Goal: Transaction & Acquisition: Purchase product/service

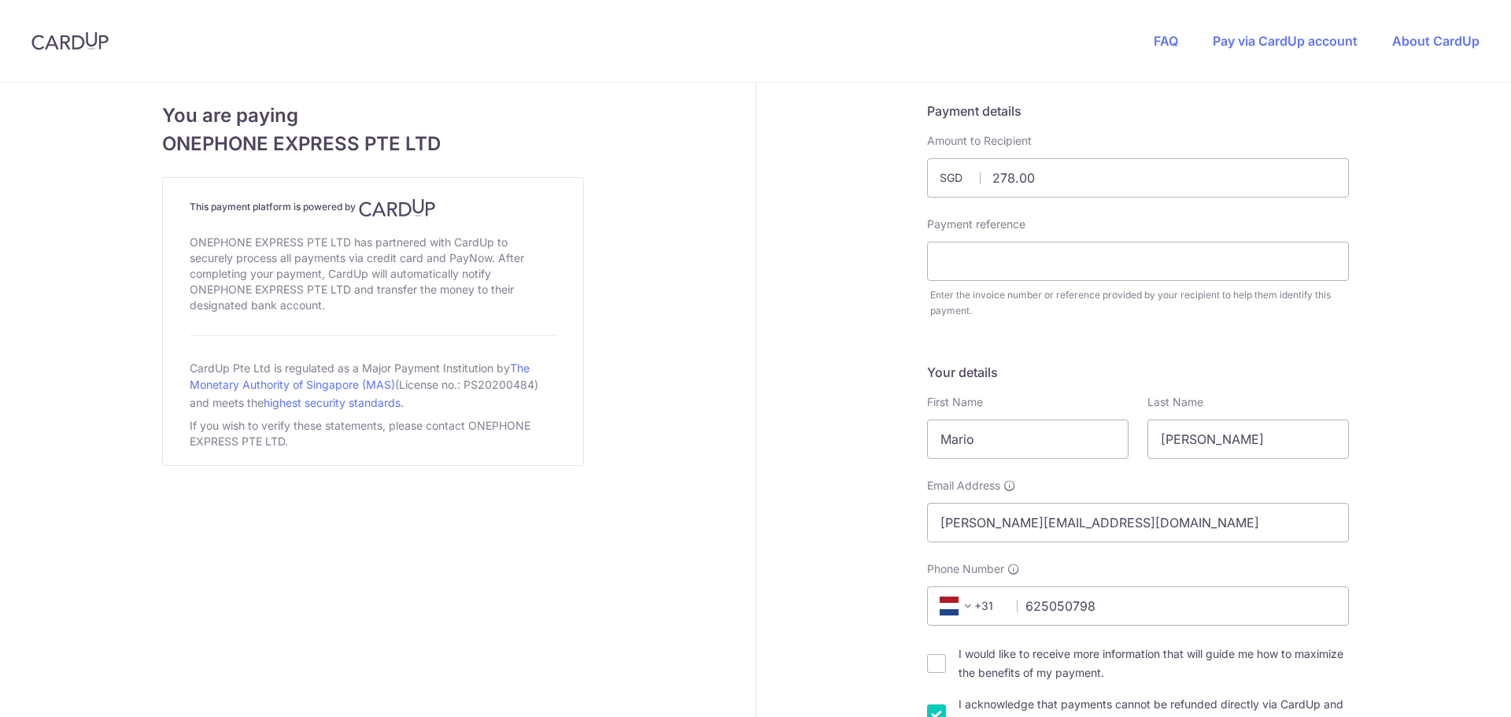
select select "167"
click at [1021, 277] on input "text" at bounding box center [1138, 261] width 422 height 39
click at [990, 253] on input "text" at bounding box center [1138, 261] width 422 height 39
paste input "35254"
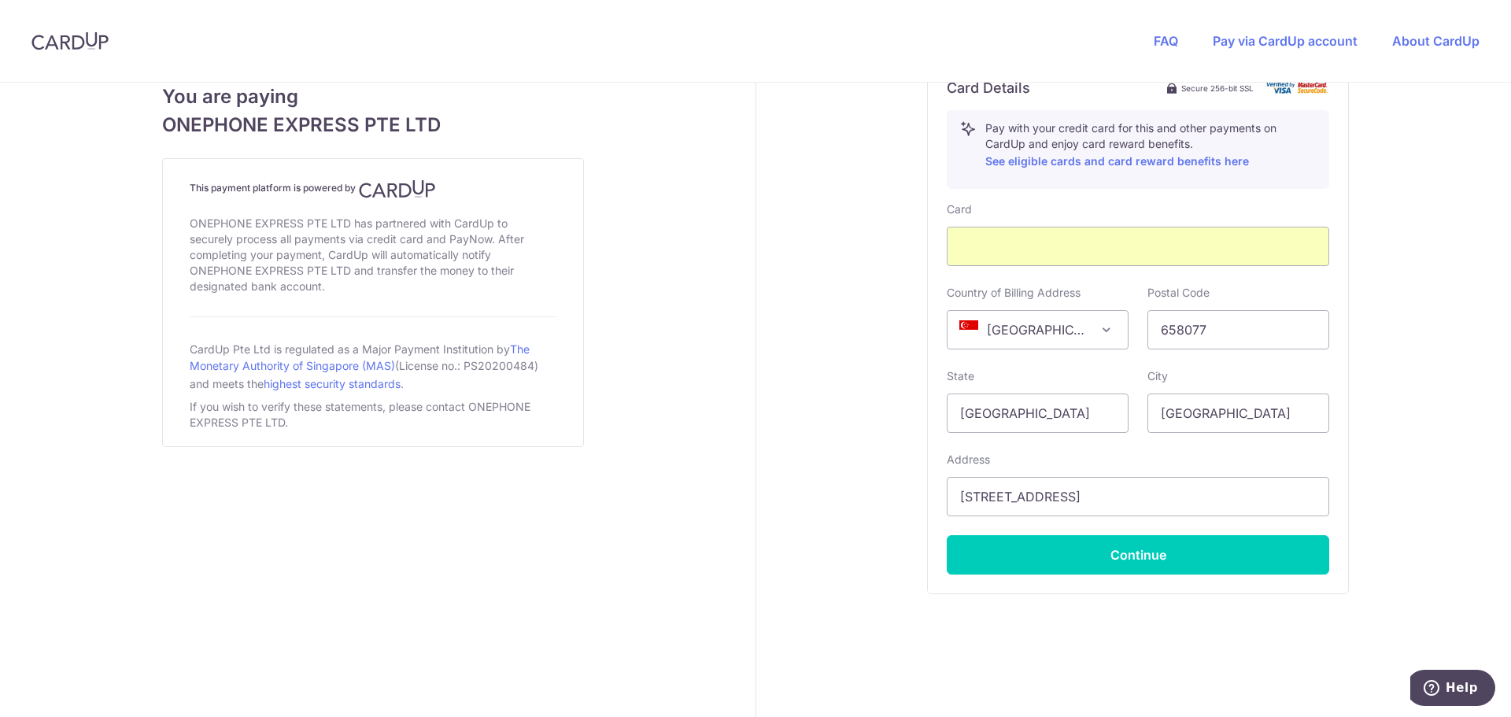
scroll to position [893, 0]
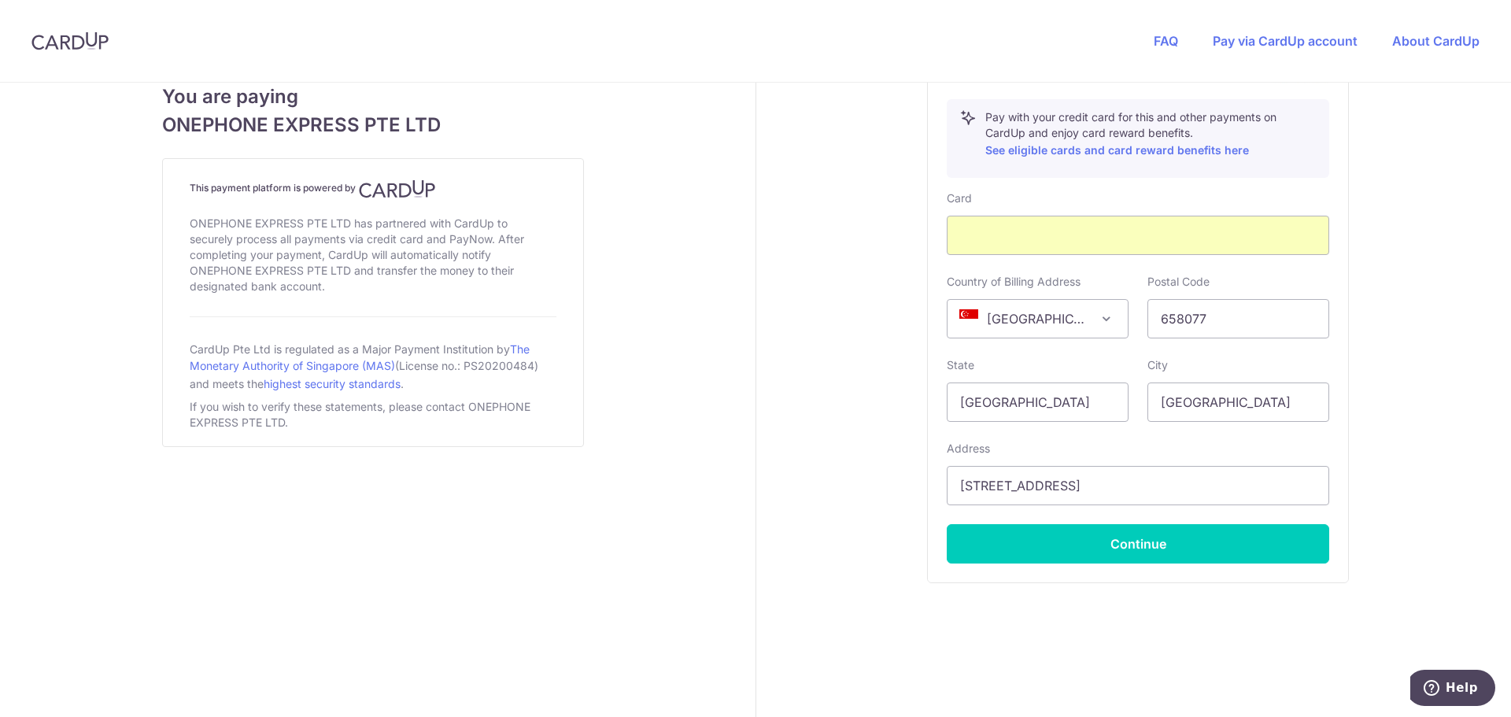
type input "35254"
click at [1073, 322] on span "[GEOGRAPHIC_DATA]" at bounding box center [1037, 319] width 180 height 38
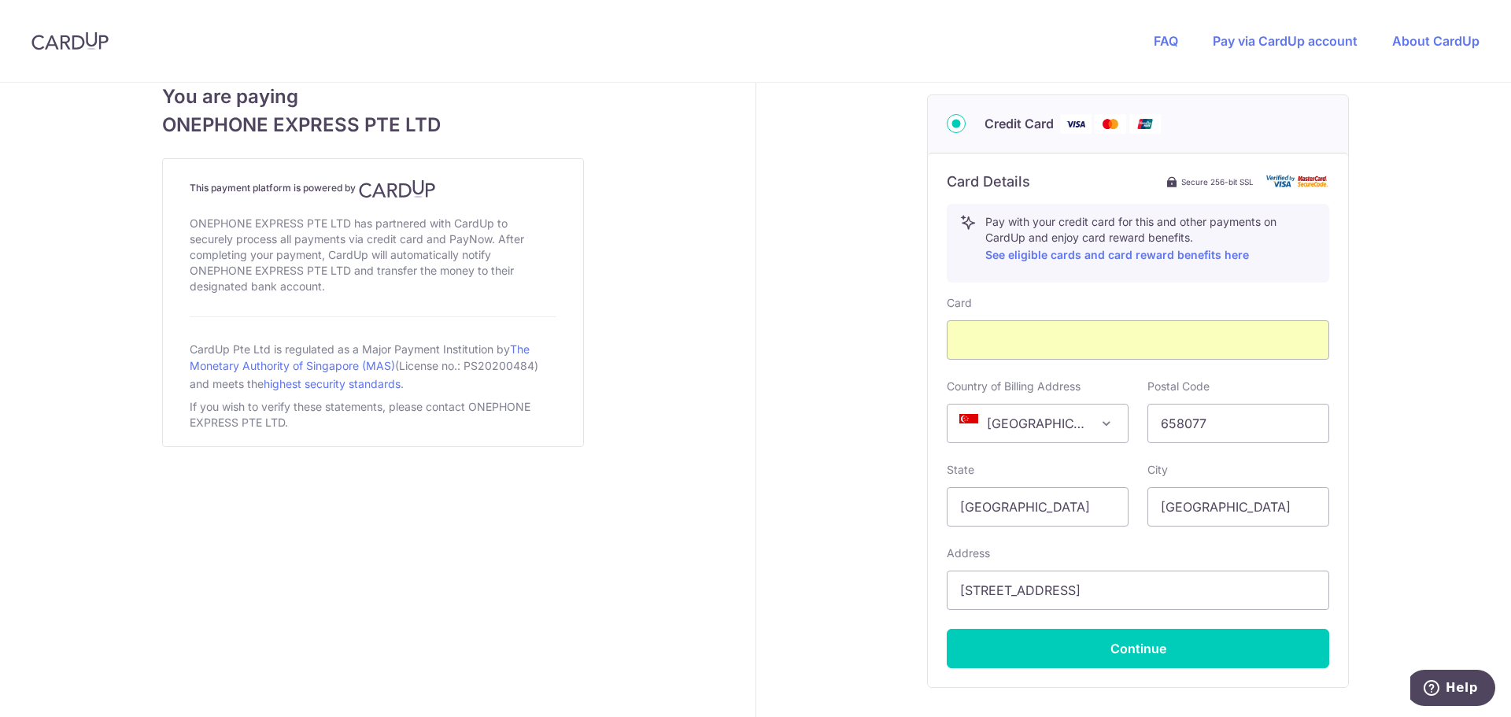
scroll to position [866, 0]
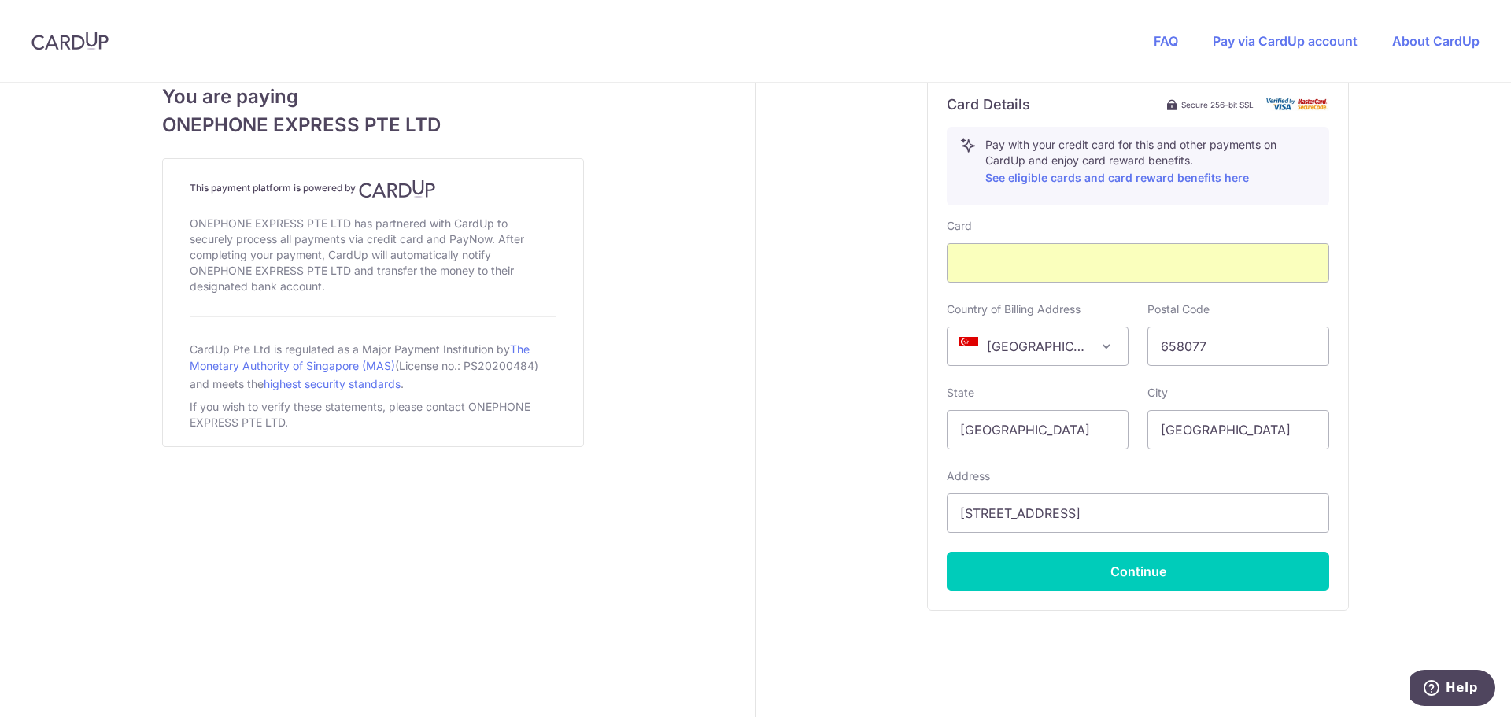
click at [1102, 352] on span at bounding box center [1106, 346] width 19 height 19
select select "NL"
drag, startPoint x: 1213, startPoint y: 347, endPoint x: 1136, endPoint y: 349, distance: 77.1
click at [1138, 349] on div "Postal Code 658077" at bounding box center [1238, 333] width 201 height 65
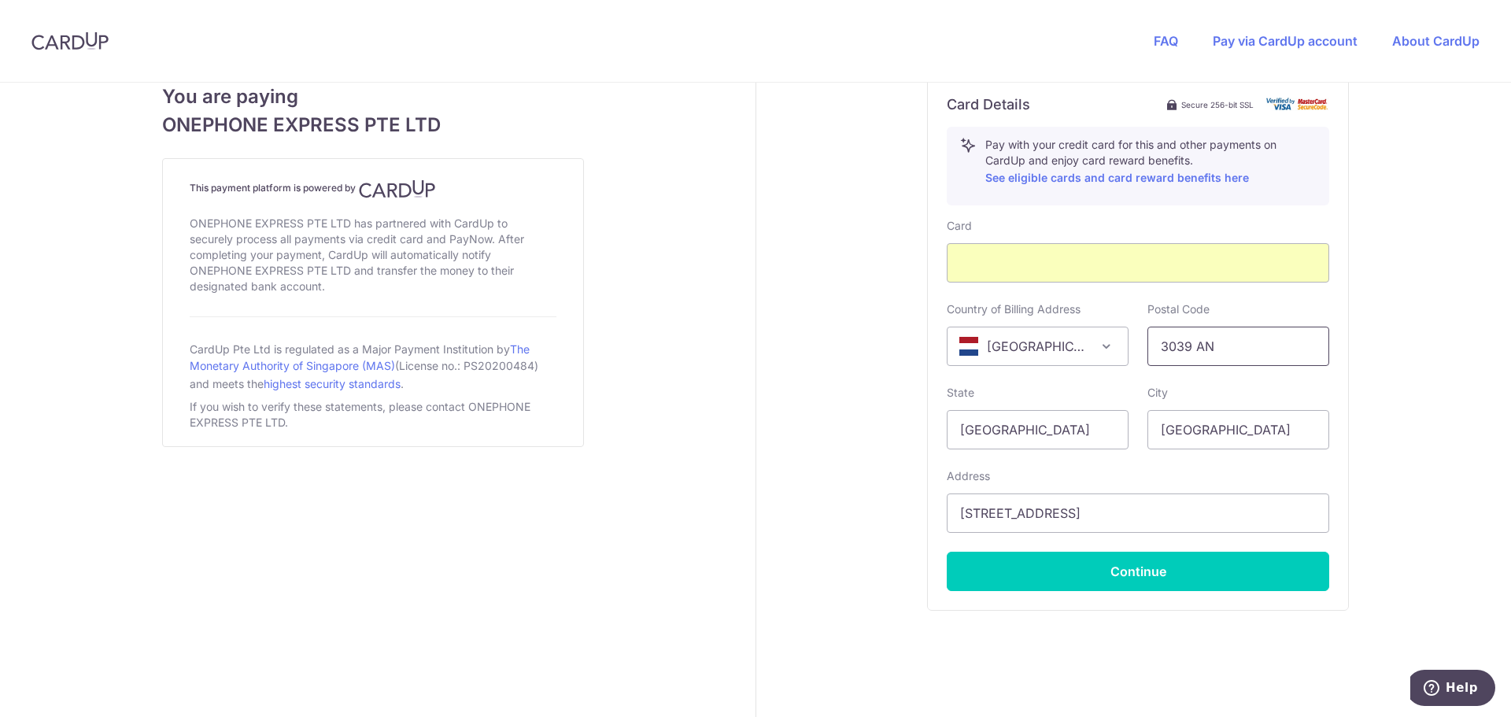
type input "3039 AN"
click at [1027, 429] on input "[GEOGRAPHIC_DATA]" at bounding box center [1038, 429] width 182 height 39
type input "[GEOGRAPHIC_DATA]"
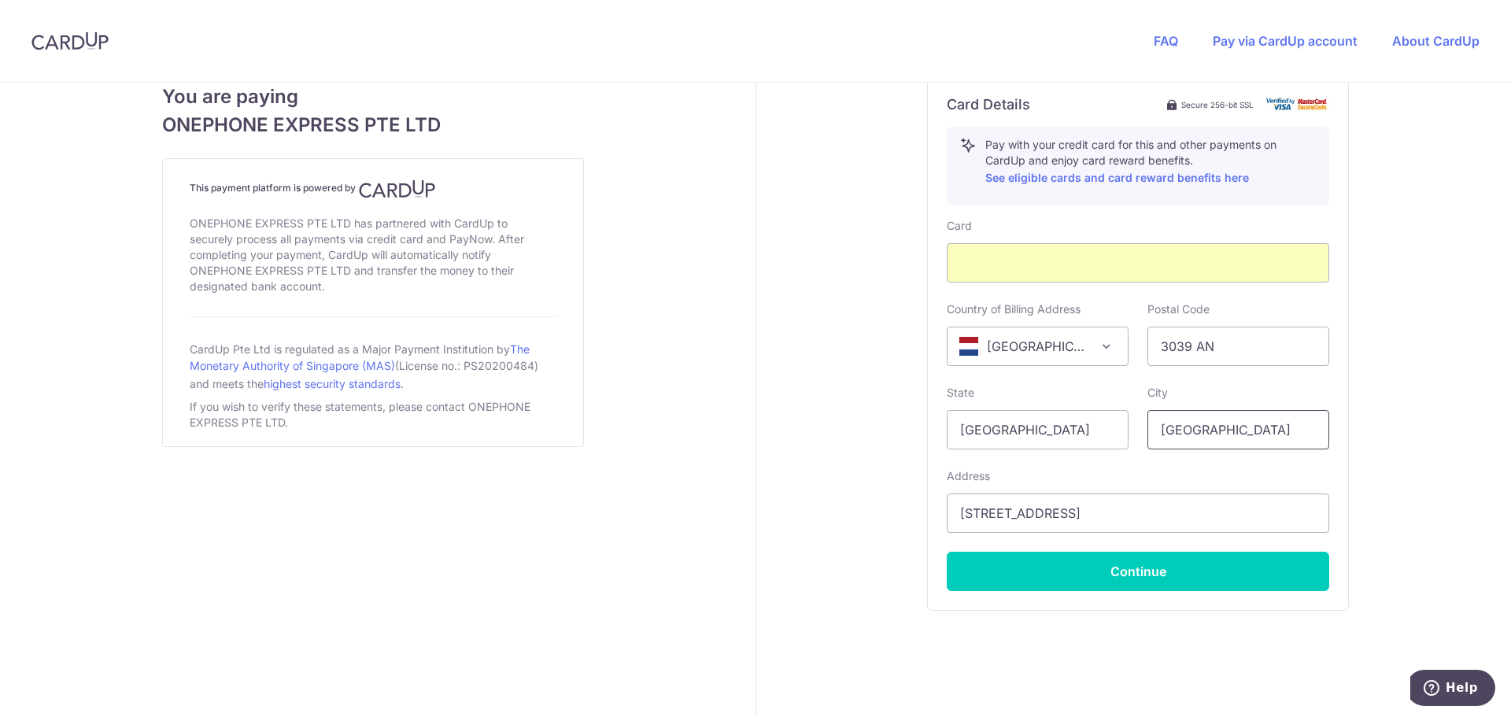
click at [1208, 435] on input "[GEOGRAPHIC_DATA]" at bounding box center [1238, 429] width 182 height 39
type input "[GEOGRAPHIC_DATA]"
drag, startPoint x: 1098, startPoint y: 513, endPoint x: 903, endPoint y: 519, distance: 195.2
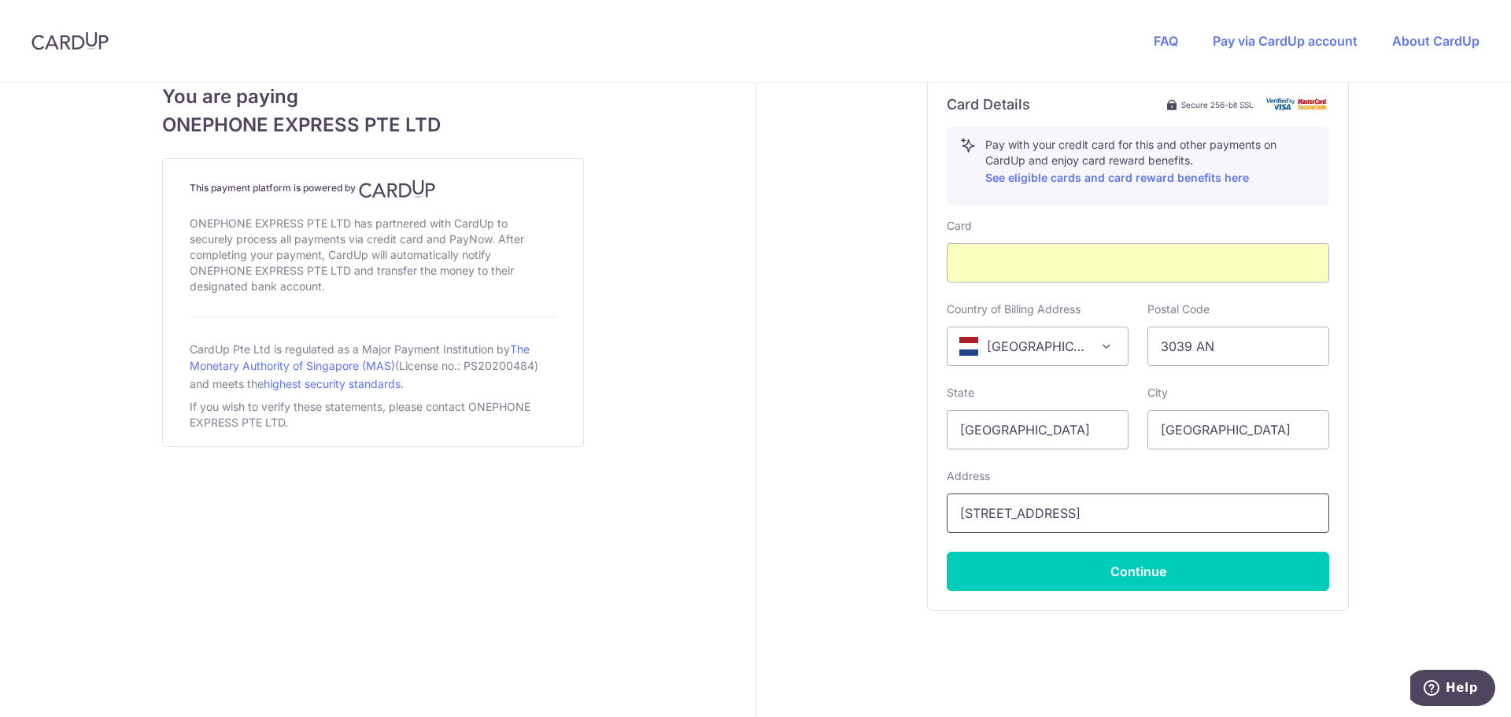
paste input "[STREET_ADDRESS]"
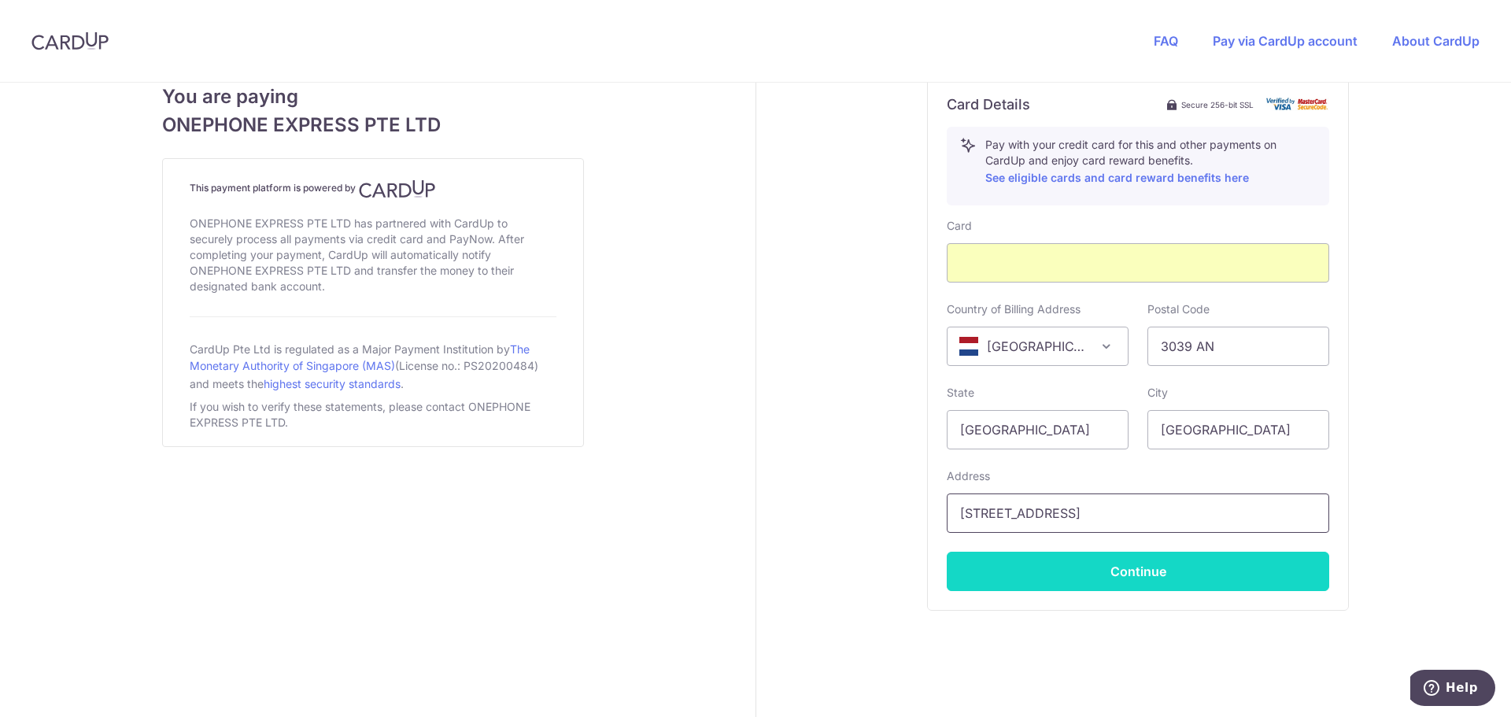
type input "[STREET_ADDRESS]"
click at [1134, 567] on button "Continue" at bounding box center [1138, 571] width 382 height 39
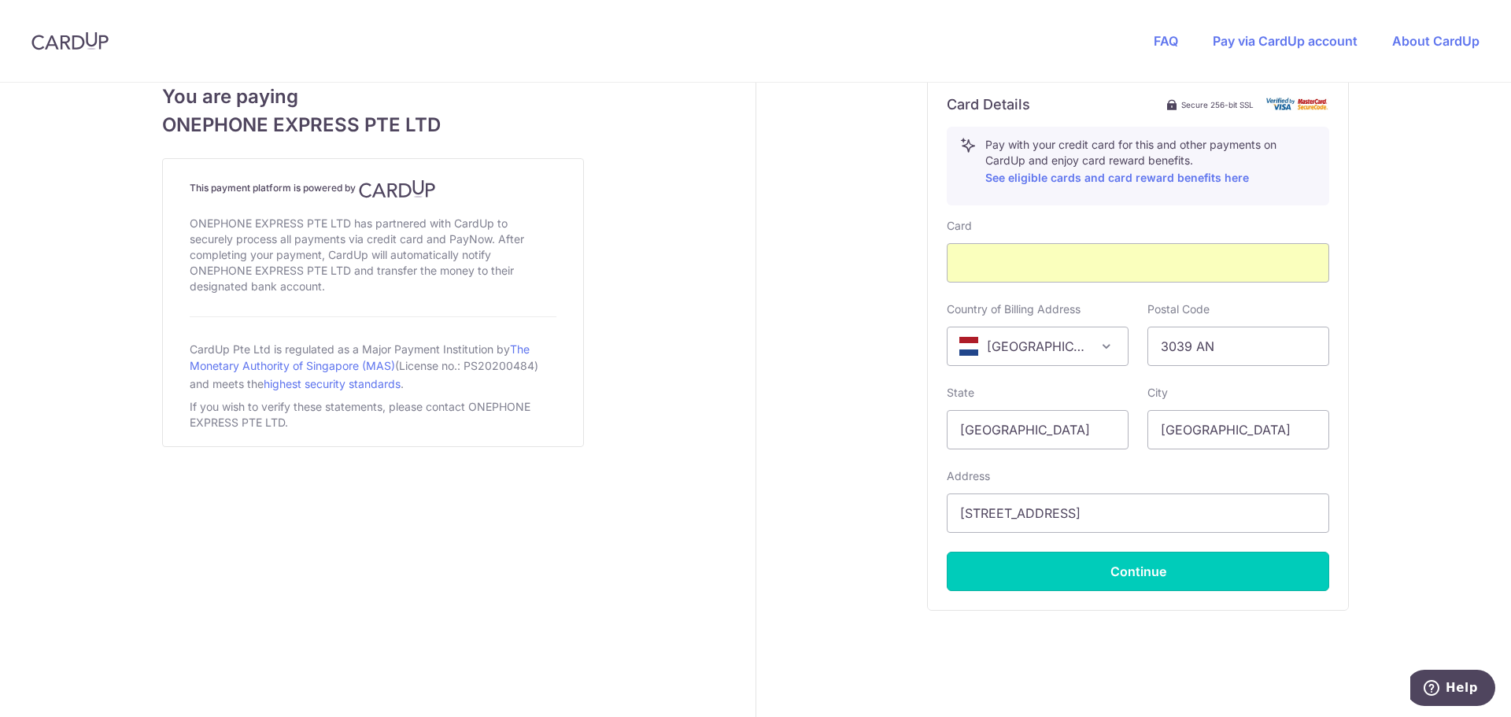
type input "**** 6405"
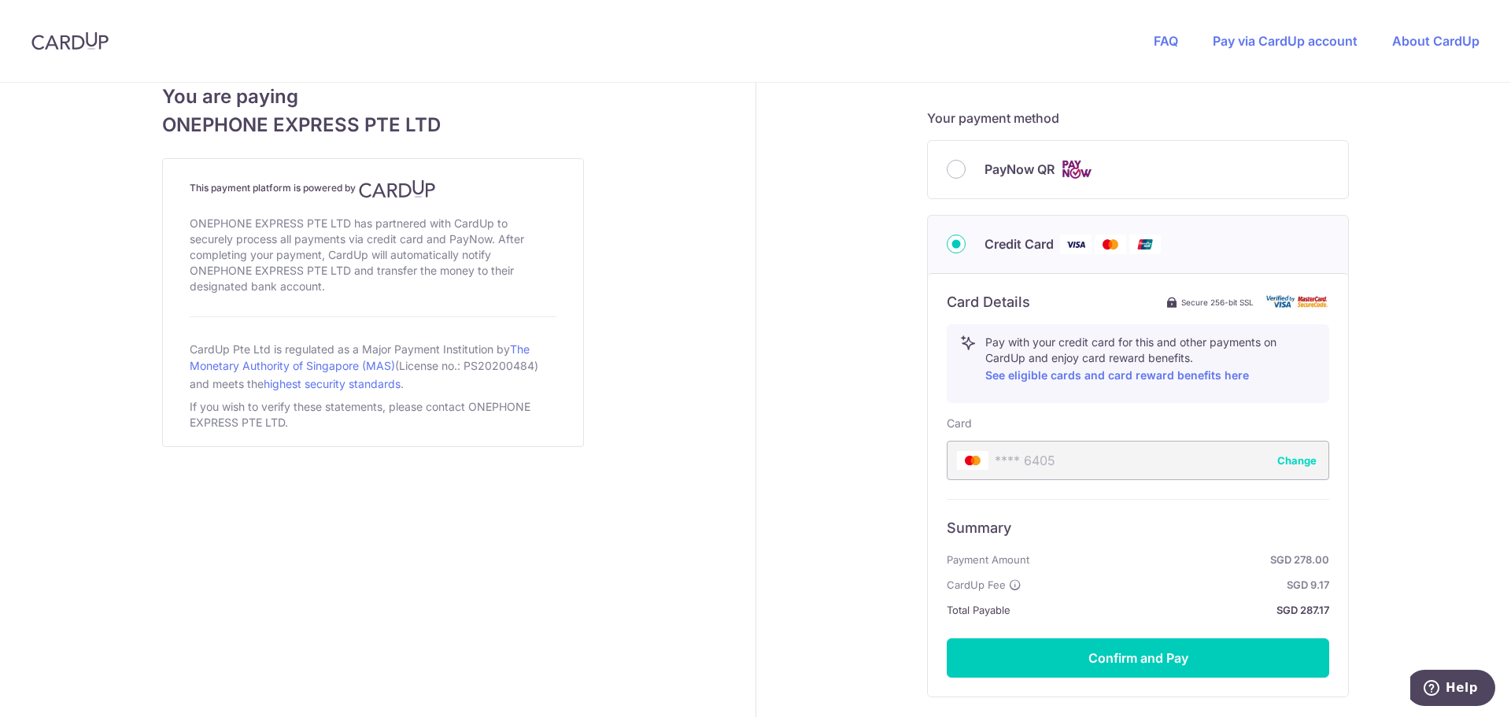
scroll to position [755, 0]
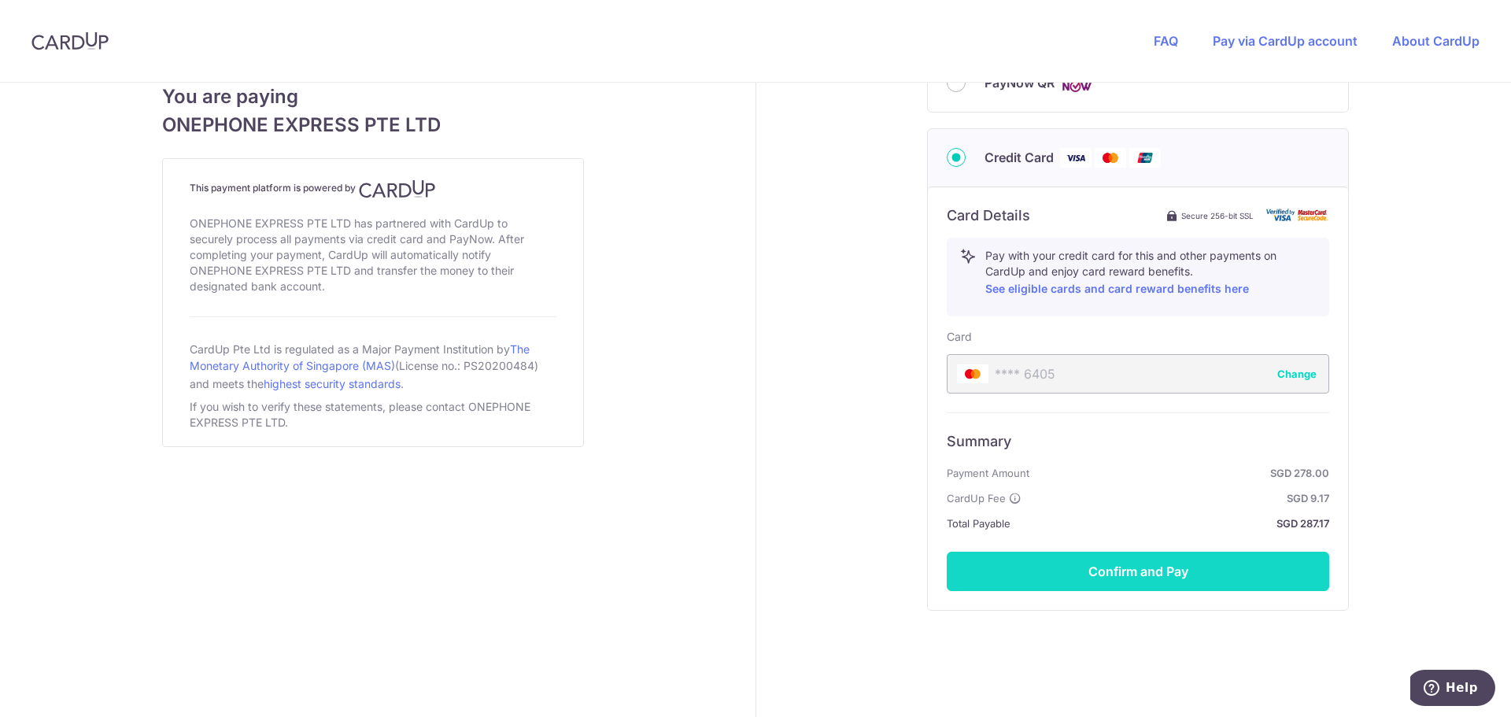
click at [1121, 570] on button "Confirm and Pay" at bounding box center [1138, 571] width 382 height 39
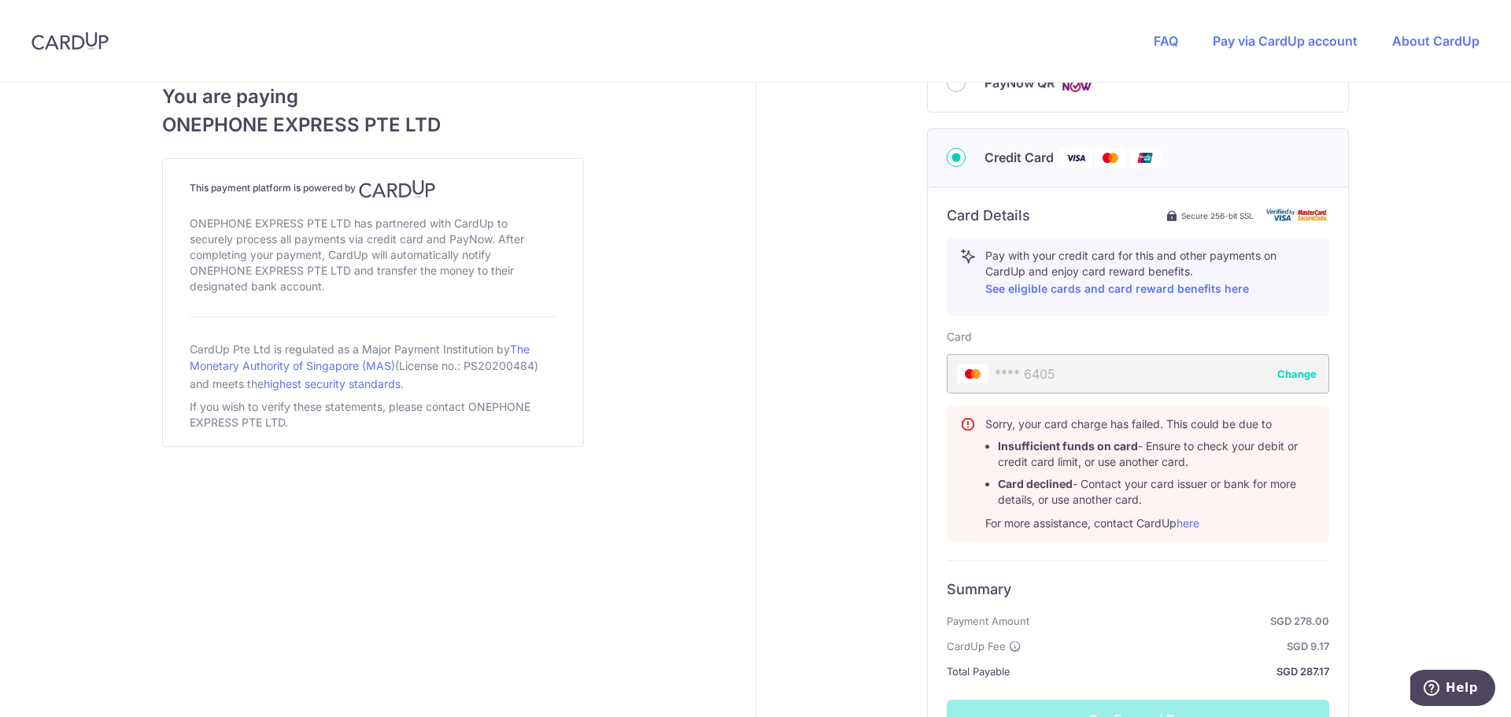
click at [1298, 371] on button "Change" at bounding box center [1296, 374] width 39 height 16
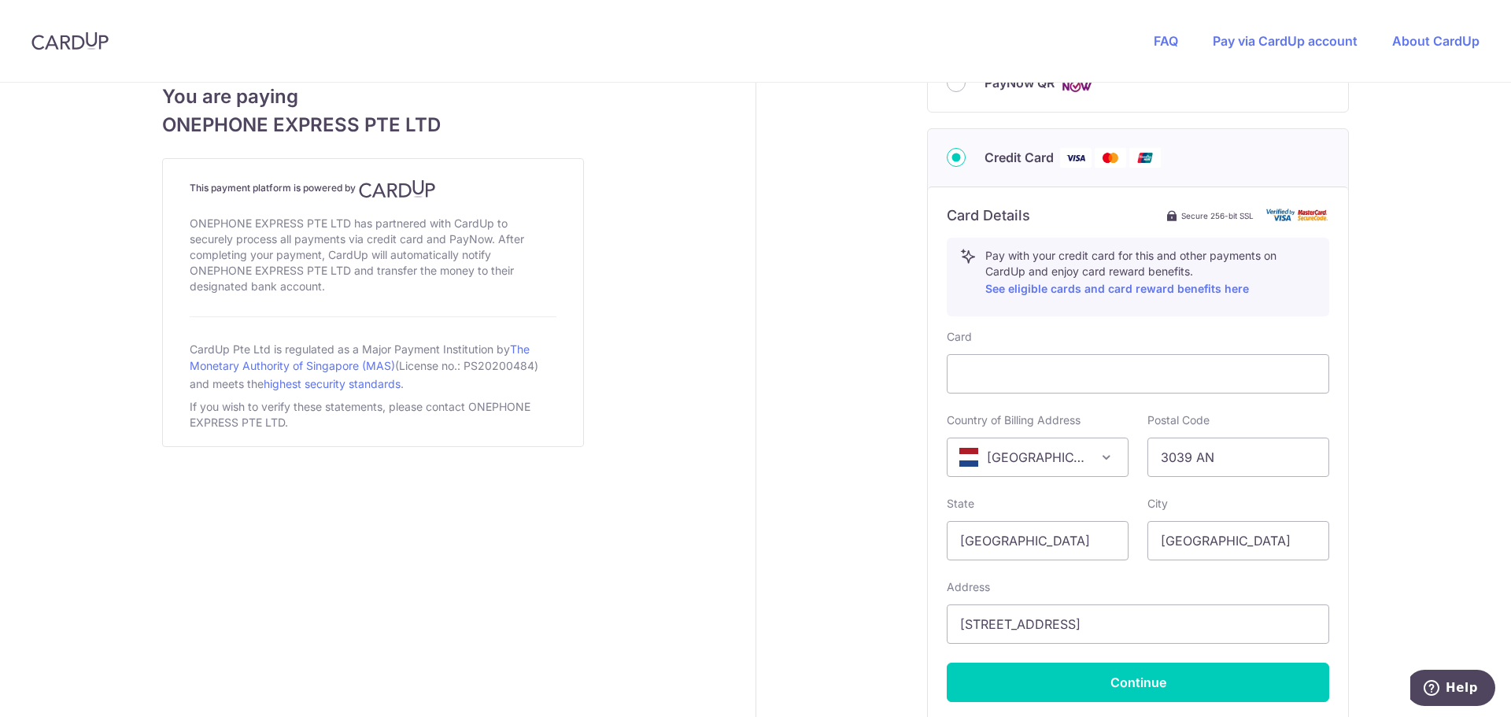
click at [850, 522] on div "Payment details Amount to Recipient 278.00 SGD Payment reference 35254 Enter th…" at bounding box center [1138, 91] width 765 height 1527
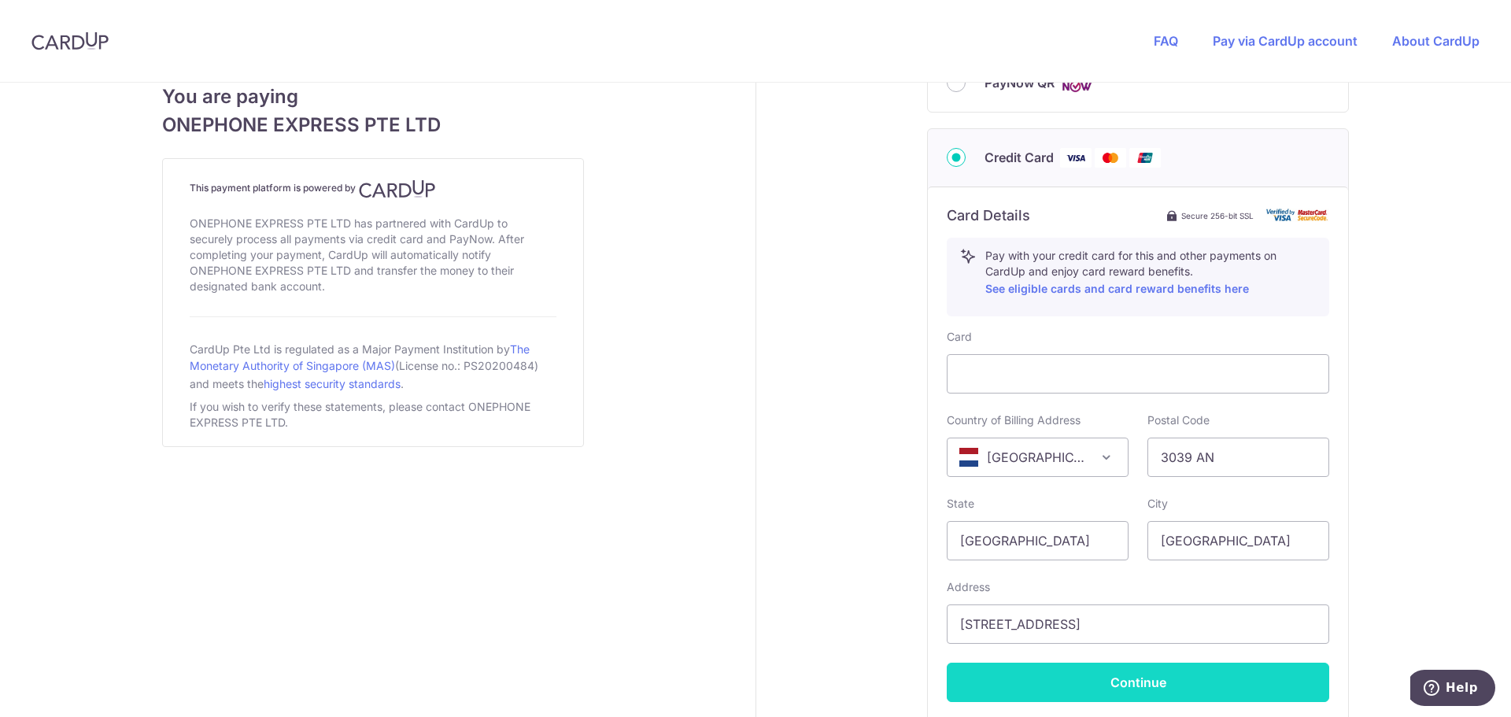
click at [1143, 691] on button "Continue" at bounding box center [1138, 682] width 382 height 39
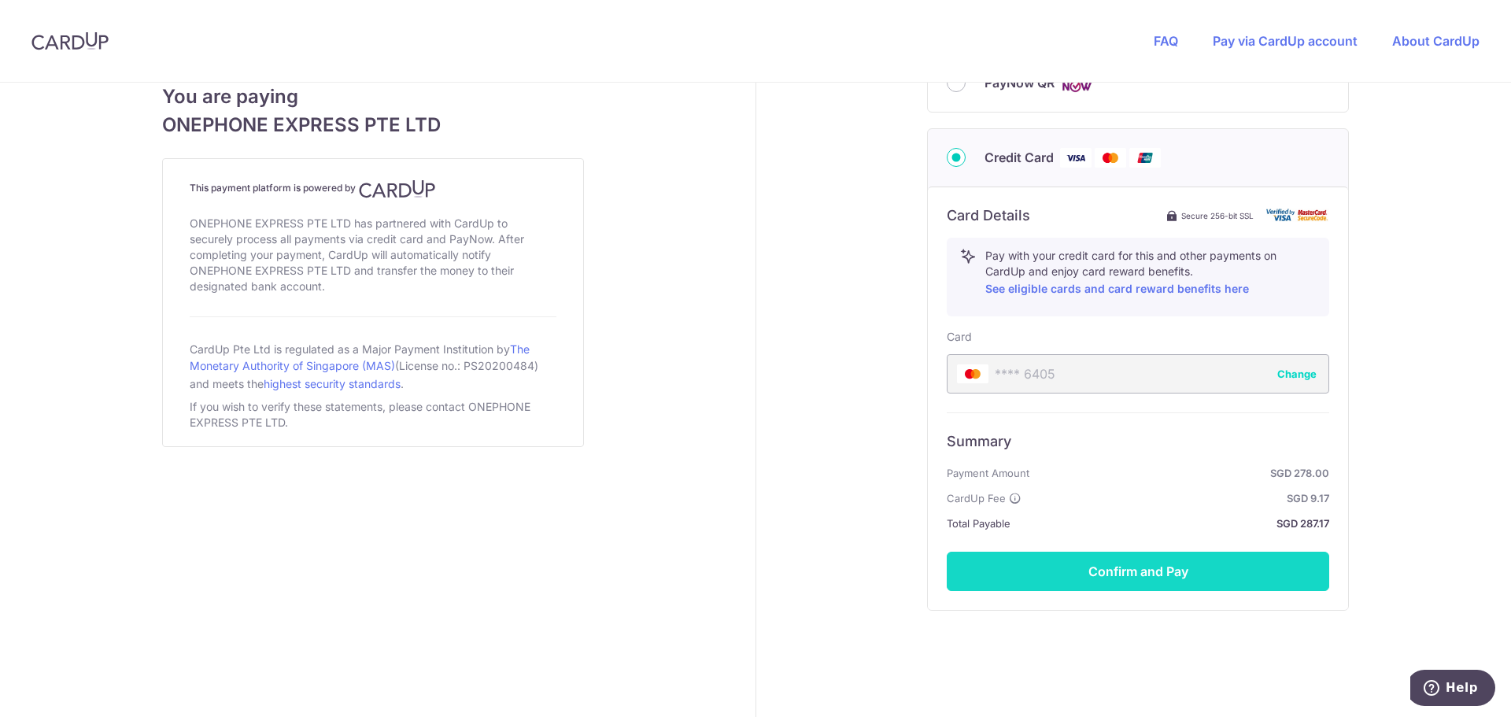
click at [1252, 578] on button "Confirm and Pay" at bounding box center [1138, 571] width 382 height 39
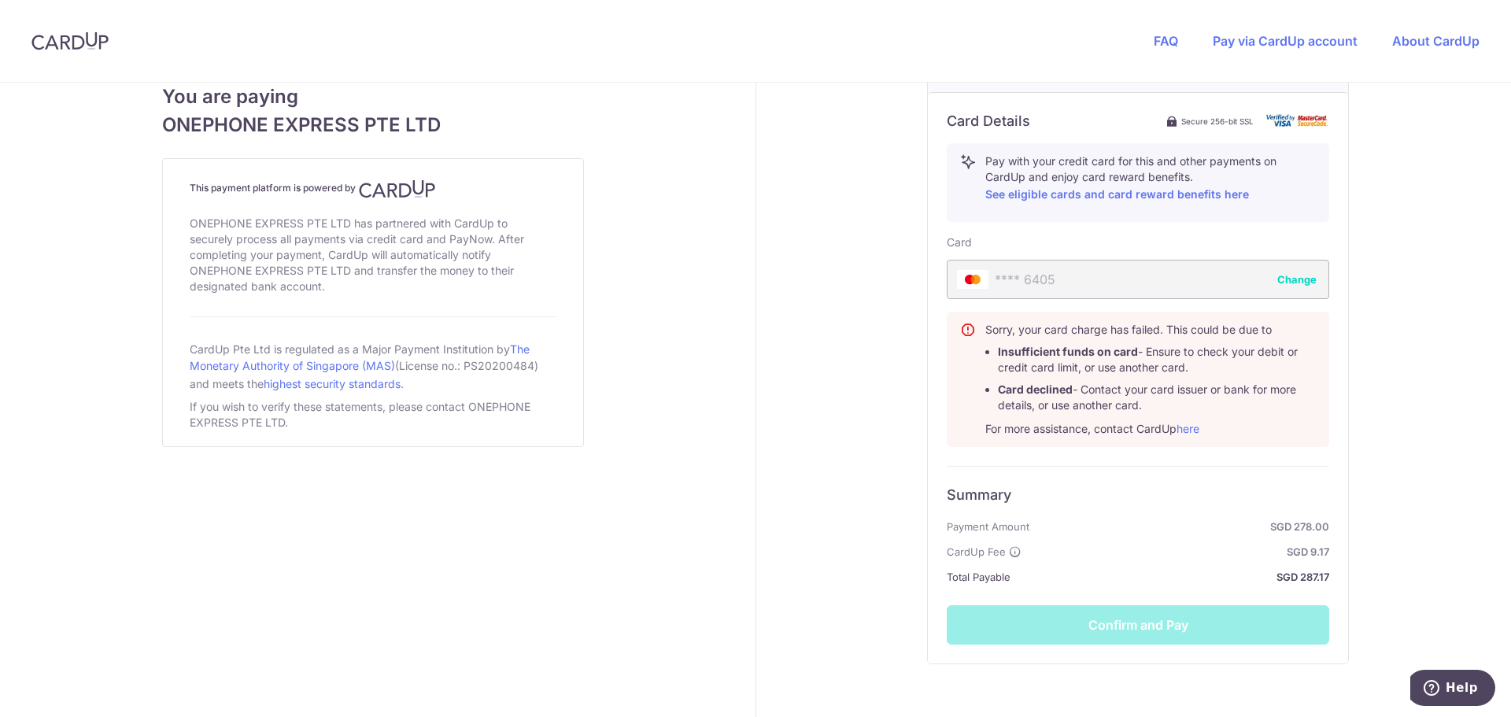
scroll to position [615, 0]
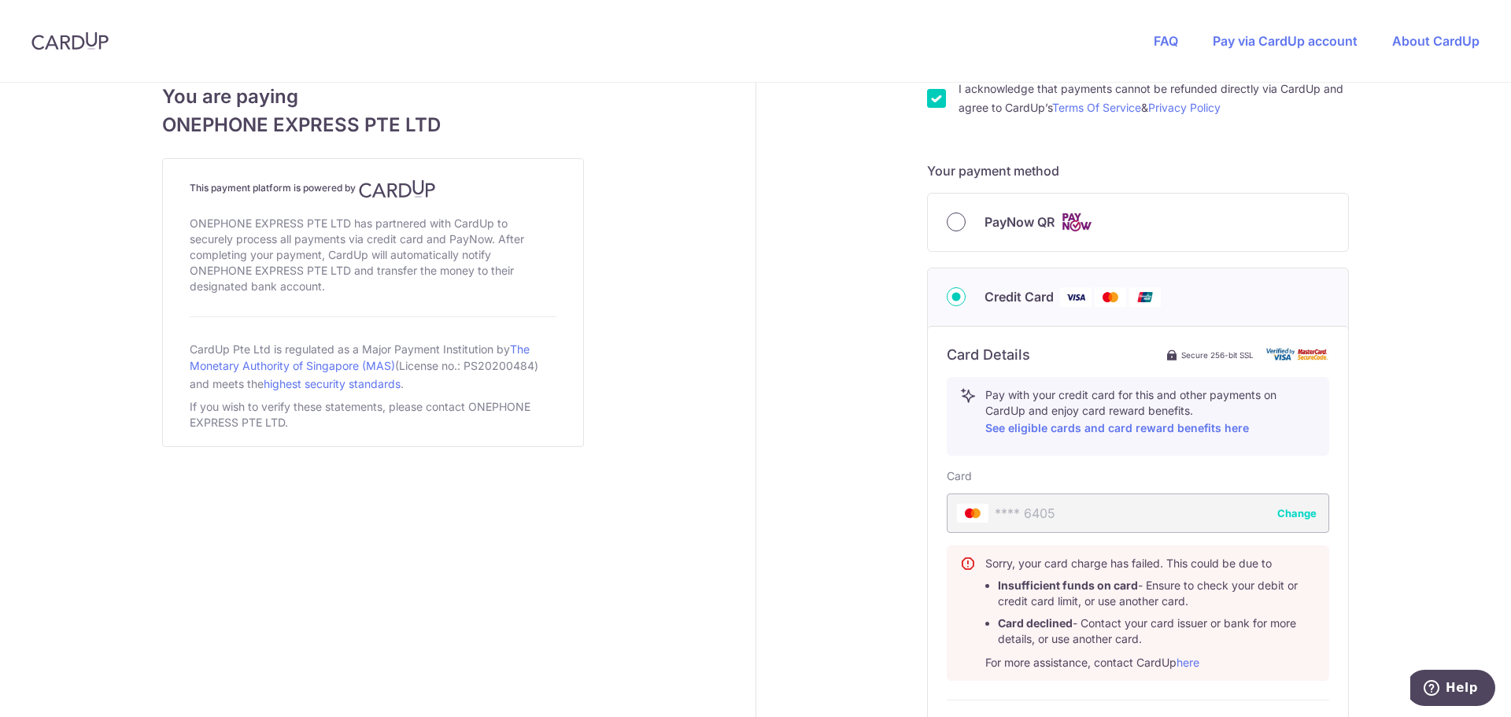
click at [958, 223] on input "PayNow QR" at bounding box center [956, 221] width 19 height 19
radio input "true"
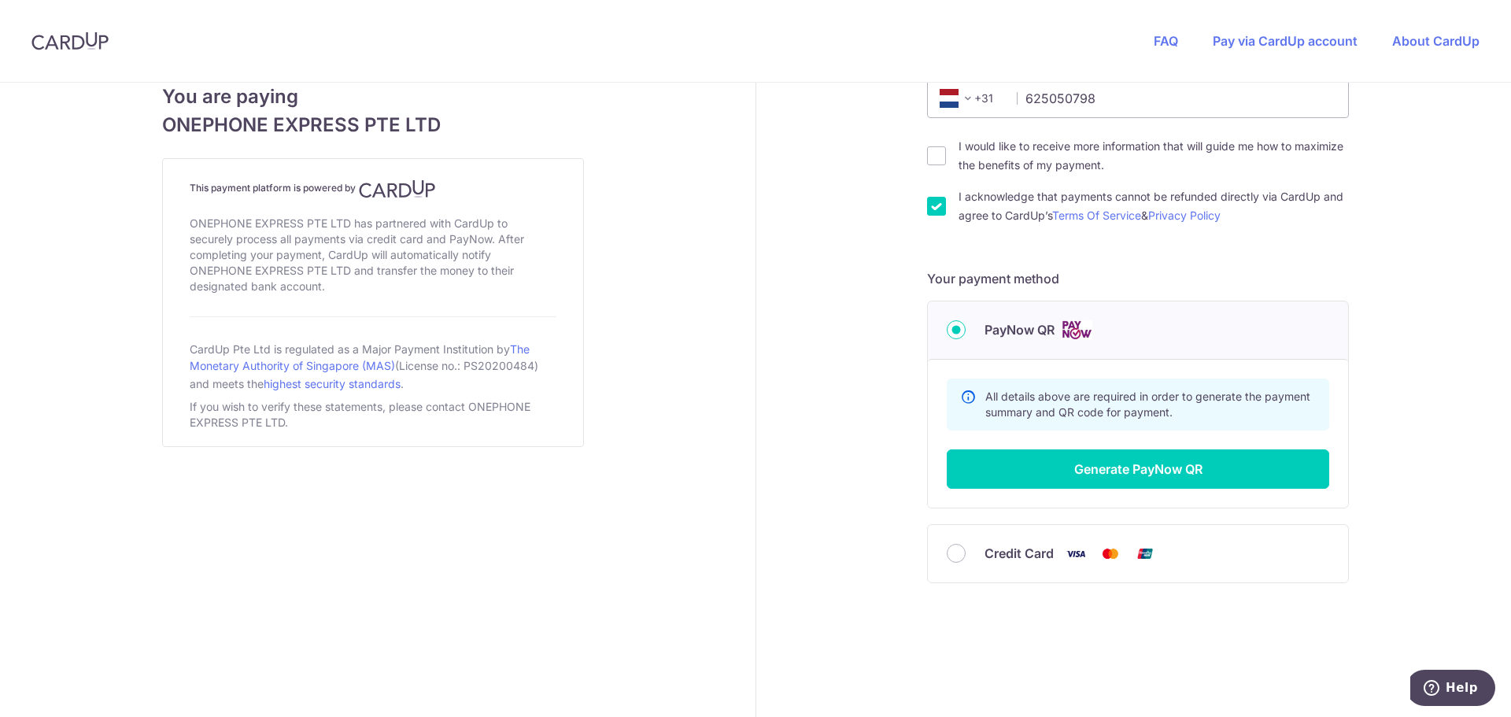
scroll to position [508, 0]
click at [947, 545] on input "Credit Card" at bounding box center [956, 553] width 19 height 19
radio input "true"
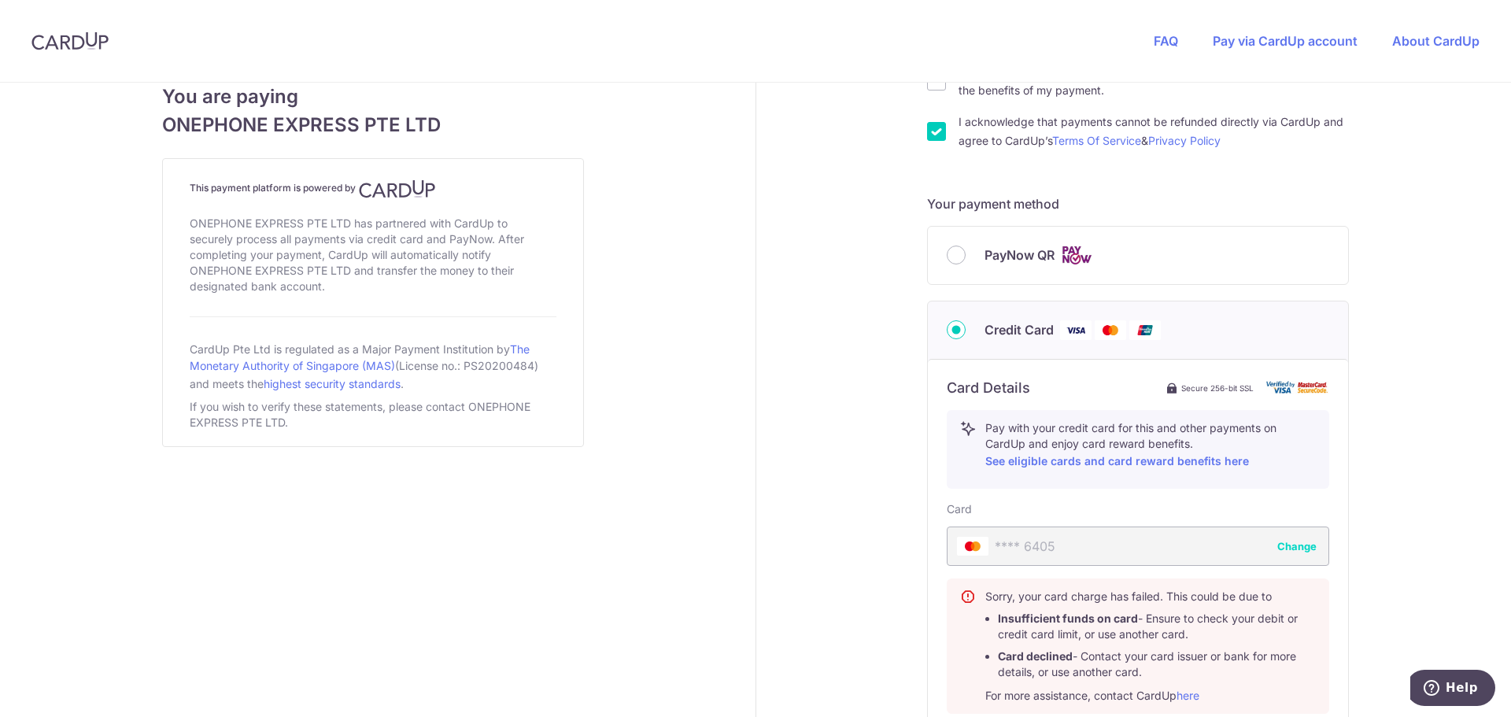
scroll to position [822, 0]
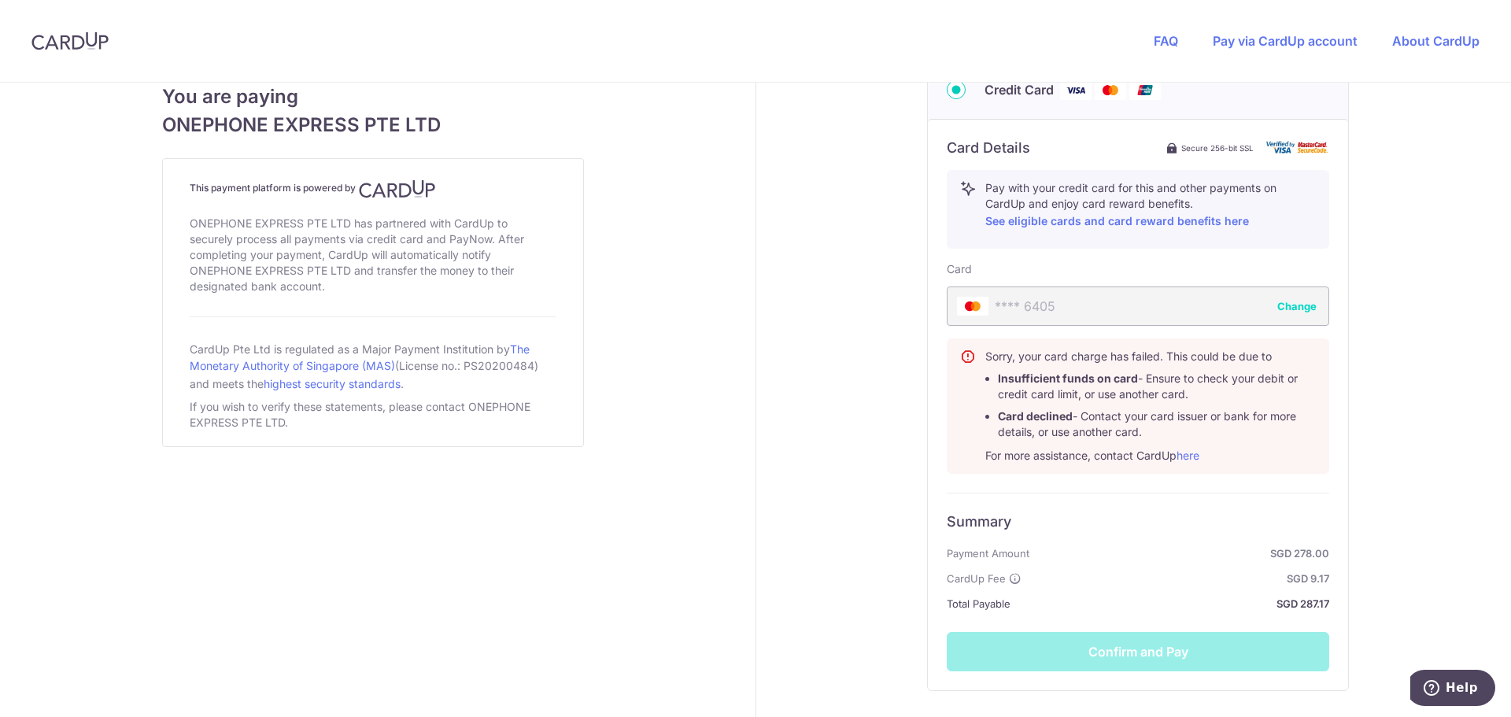
click at [1038, 304] on div "**** 6405 Change" at bounding box center [1138, 305] width 382 height 39
click at [1285, 303] on button "Change" at bounding box center [1296, 306] width 39 height 16
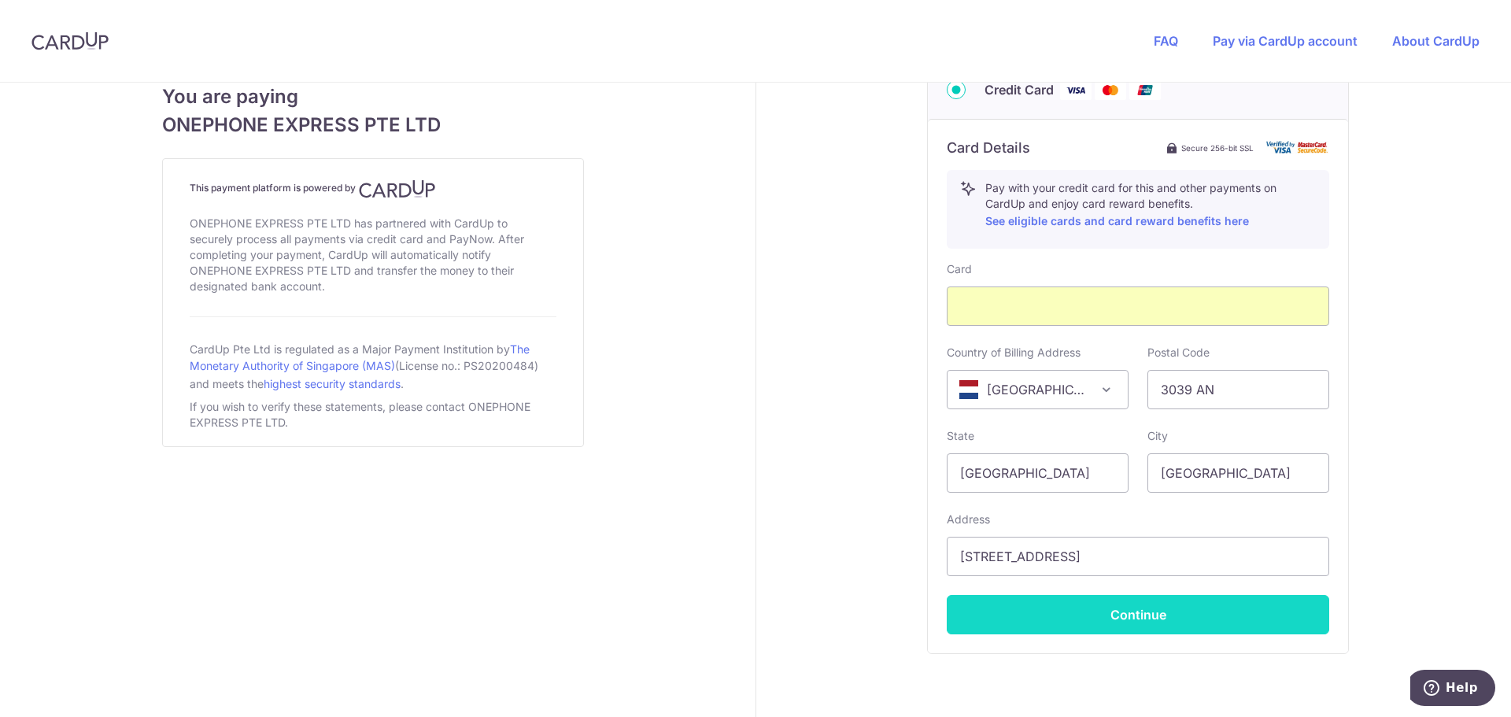
click at [1101, 612] on button "Continue" at bounding box center [1138, 614] width 382 height 39
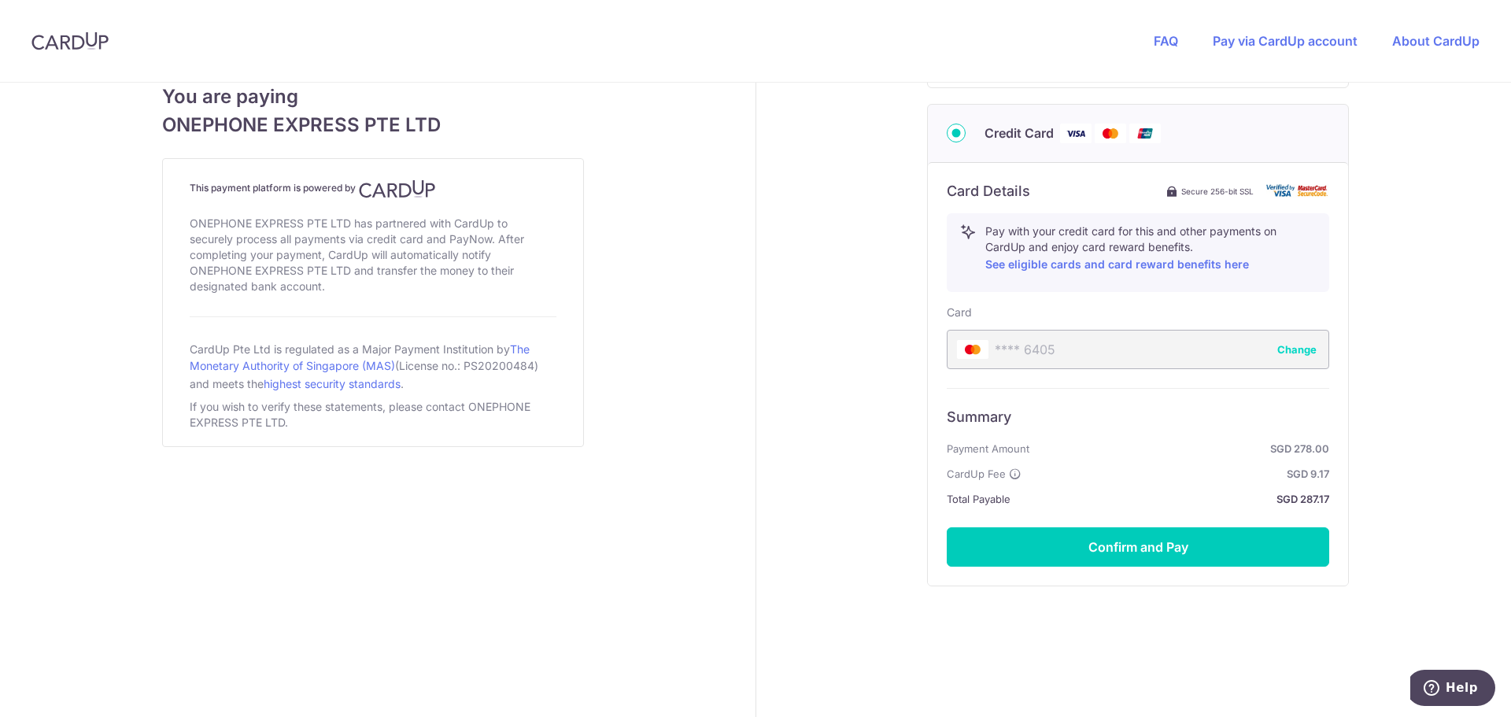
scroll to position [782, 0]
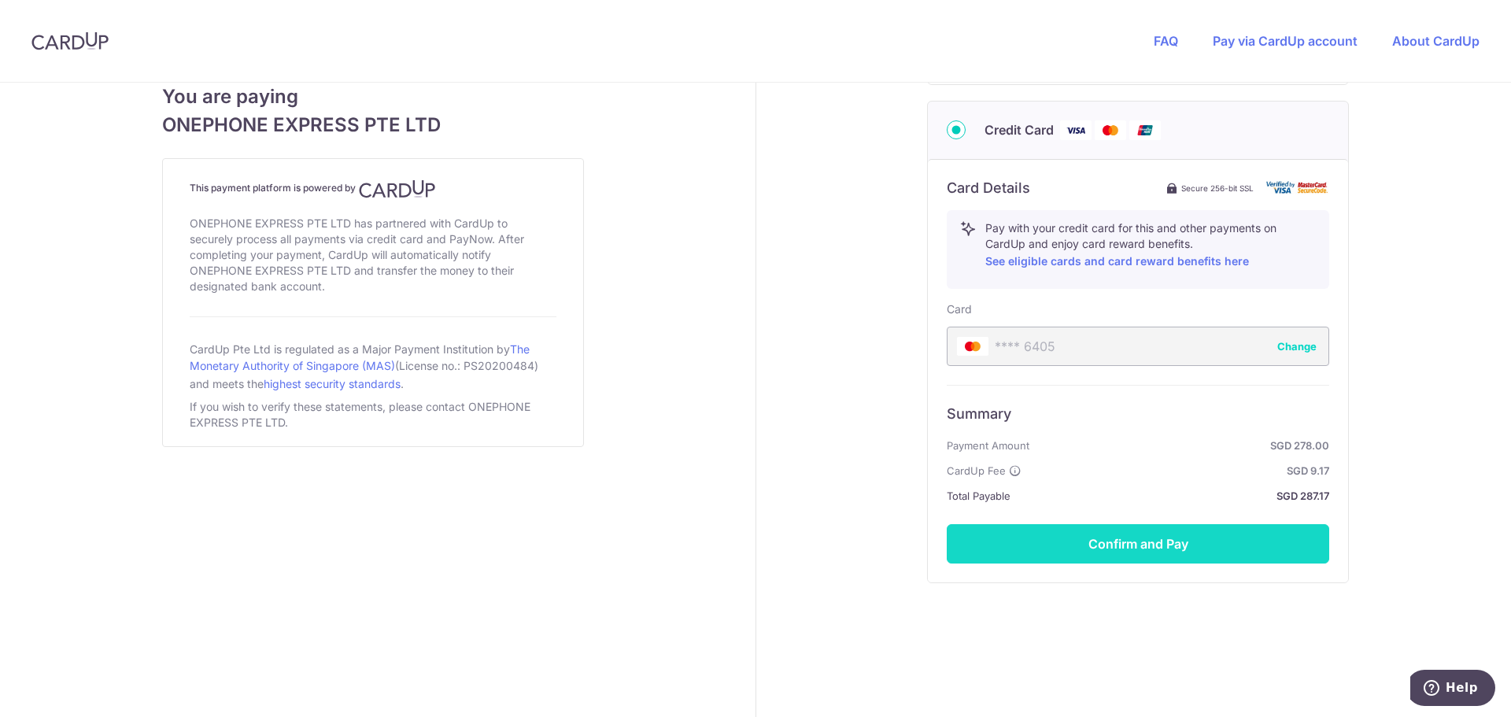
click at [1110, 548] on button "Confirm and Pay" at bounding box center [1138, 543] width 382 height 39
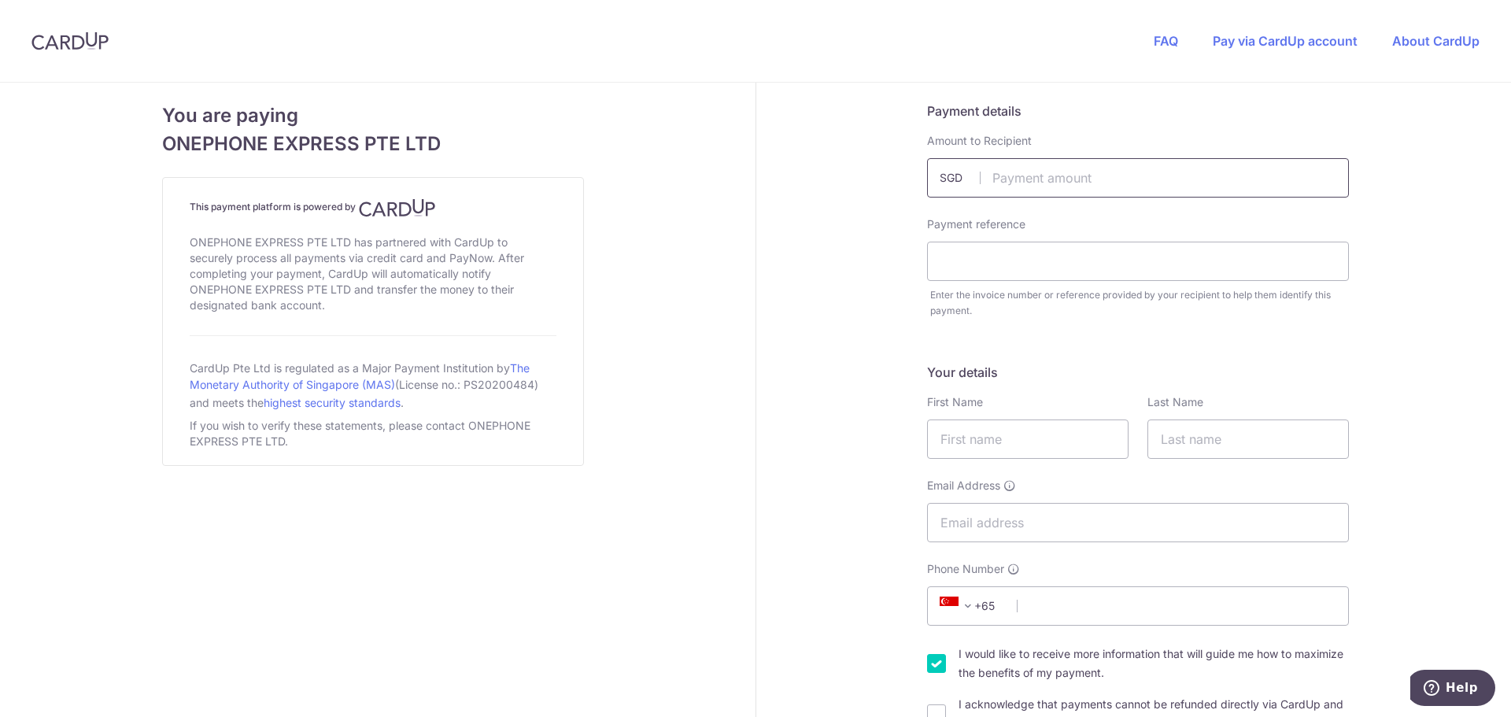
click at [1032, 177] on input "text" at bounding box center [1138, 177] width 422 height 39
type input "278.00"
click at [1018, 265] on input "text" at bounding box center [1138, 261] width 422 height 39
click at [1004, 260] on input "text" at bounding box center [1138, 261] width 422 height 39
paste input "4WDU7X4Y0"
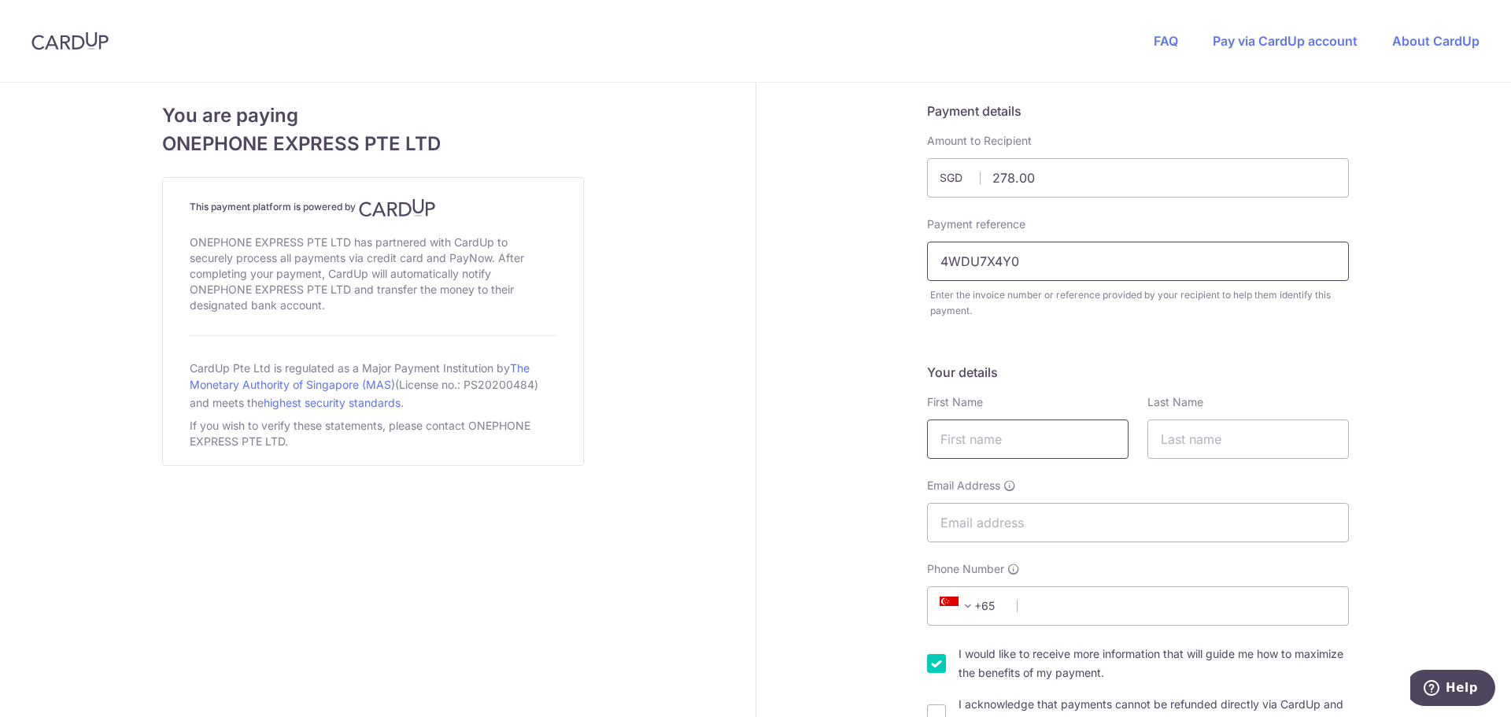
type input "4WDU7X4Y0"
click at [984, 440] on input "text" at bounding box center [1027, 438] width 201 height 39
type input "Mario"
click at [1176, 441] on input "text" at bounding box center [1247, 438] width 201 height 39
type input "[PERSON_NAME]"
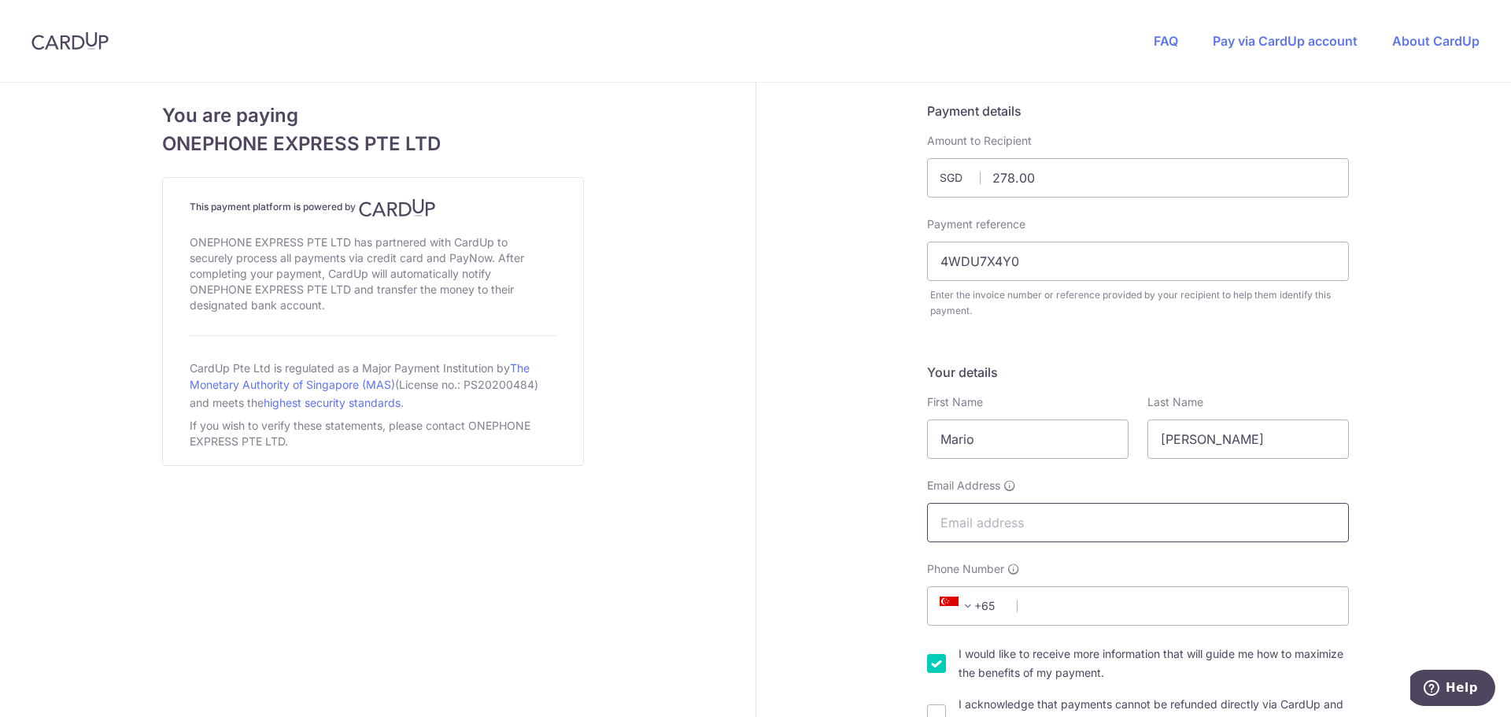
click at [1002, 537] on input "Email Address" at bounding box center [1138, 522] width 422 height 39
type input "[PERSON_NAME][EMAIL_ADDRESS][DOMAIN_NAME]"
click at [1012, 603] on div "+376 +971 +93 +1268 +1264 +355 +374 +244 +0 +54 +1684 +43 +61 +297 +358 +994 +3…" at bounding box center [1138, 605] width 422 height 39
click at [975, 612] on span "+65" at bounding box center [970, 605] width 71 height 19
type input "n"
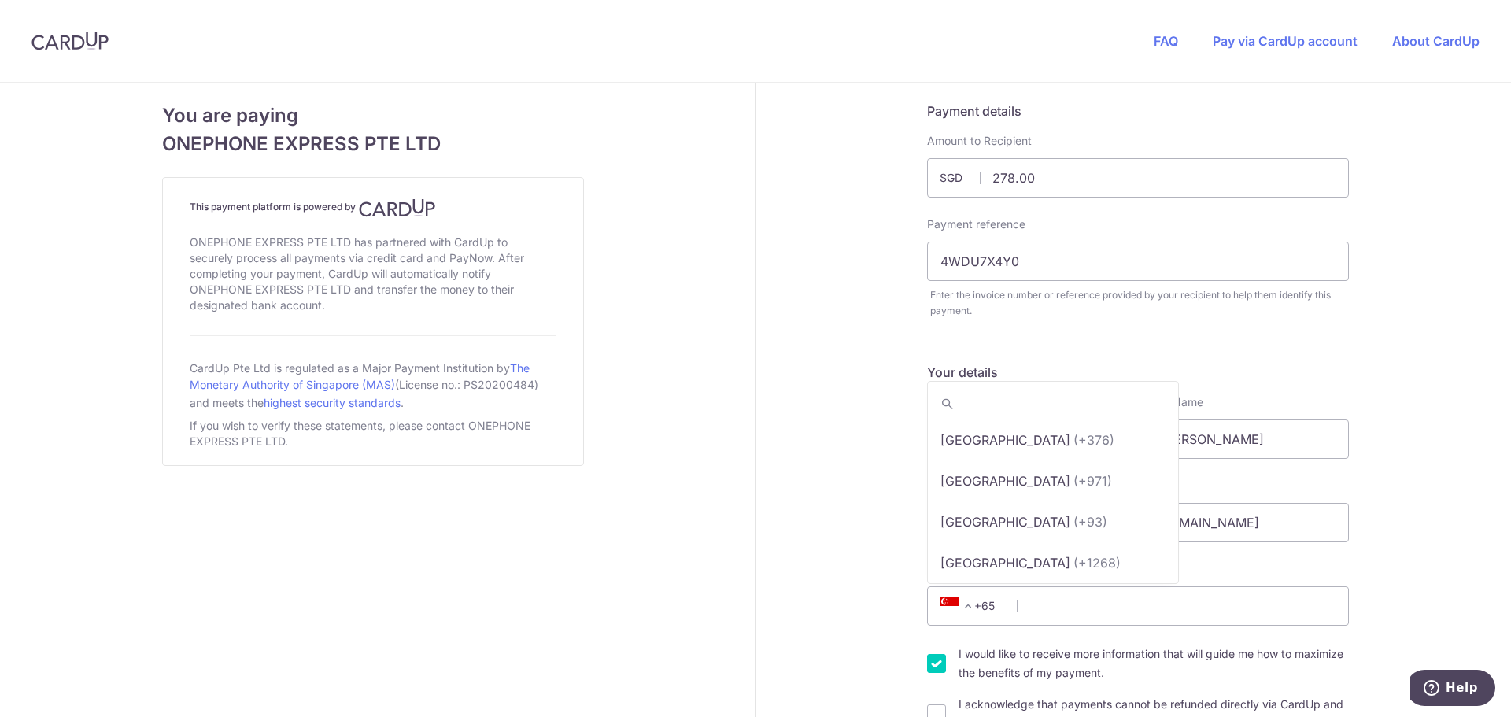
scroll to position [8114, 0]
click at [977, 604] on span "+65" at bounding box center [970, 605] width 71 height 19
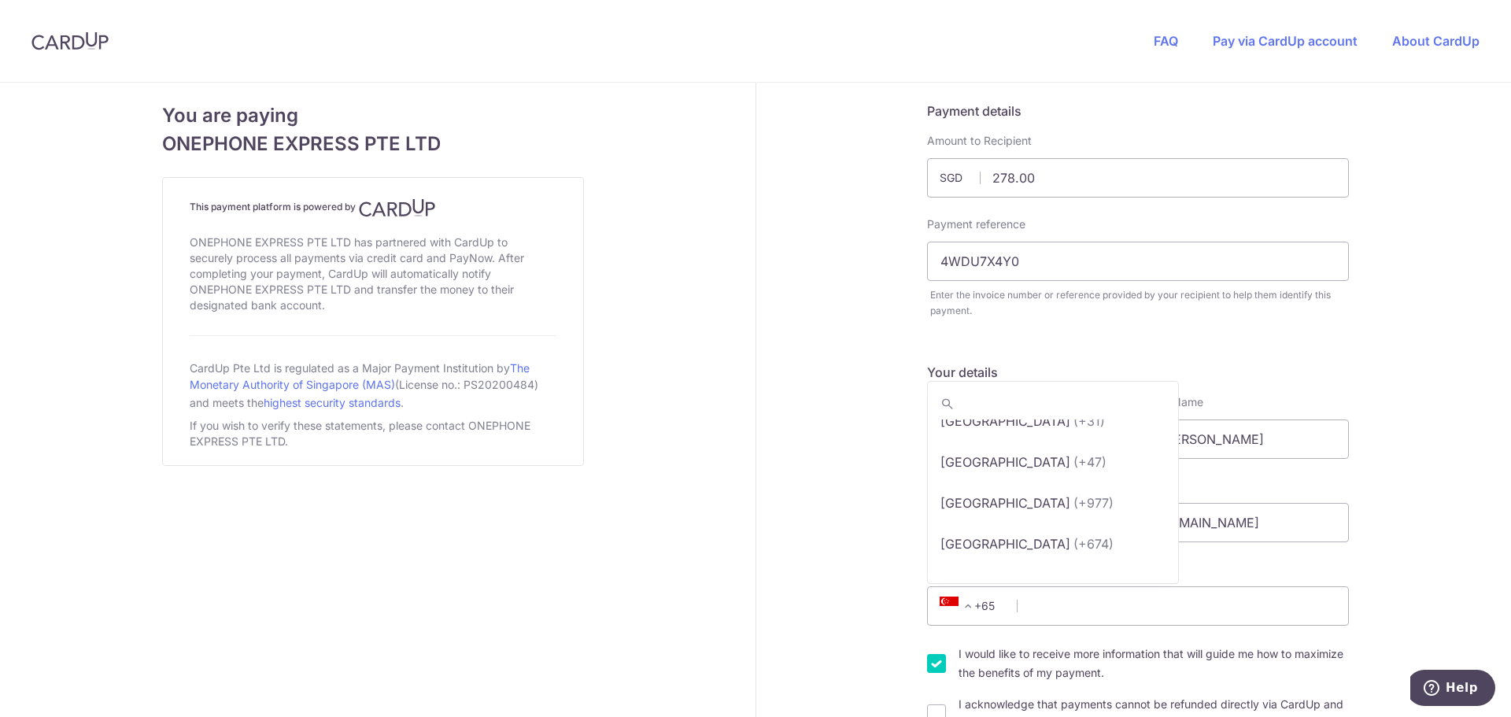
scroll to position [6896, 0]
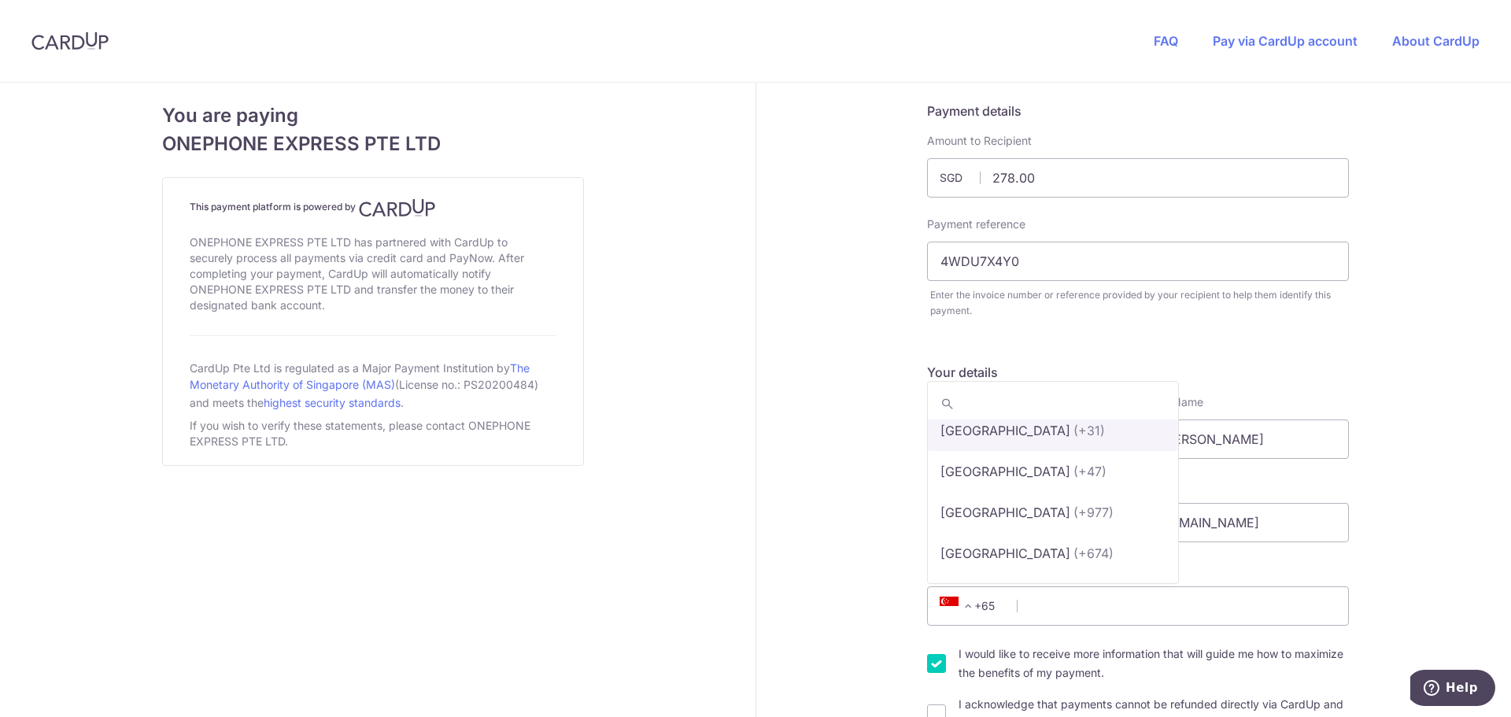
select select "167"
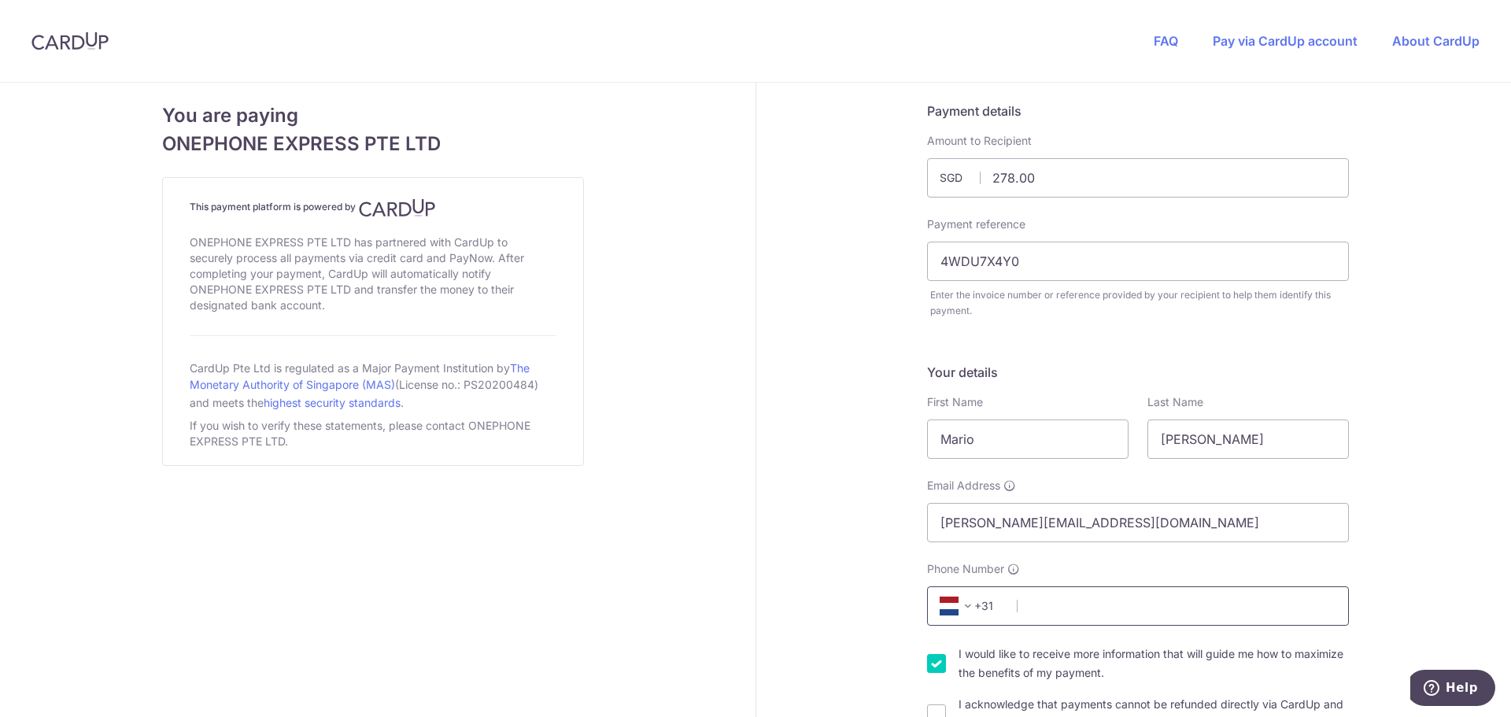
click at [1080, 604] on input "Phone Number" at bounding box center [1138, 605] width 422 height 39
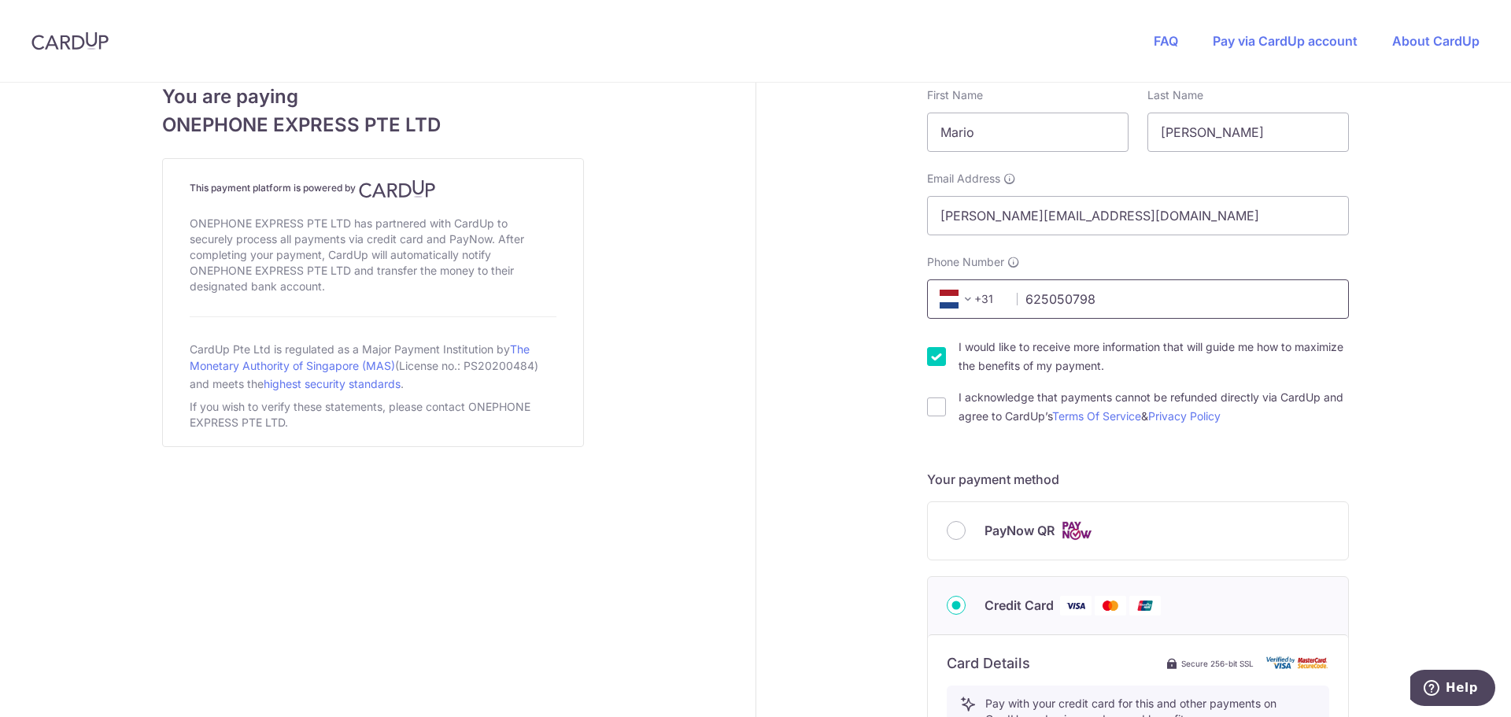
scroll to position [315, 0]
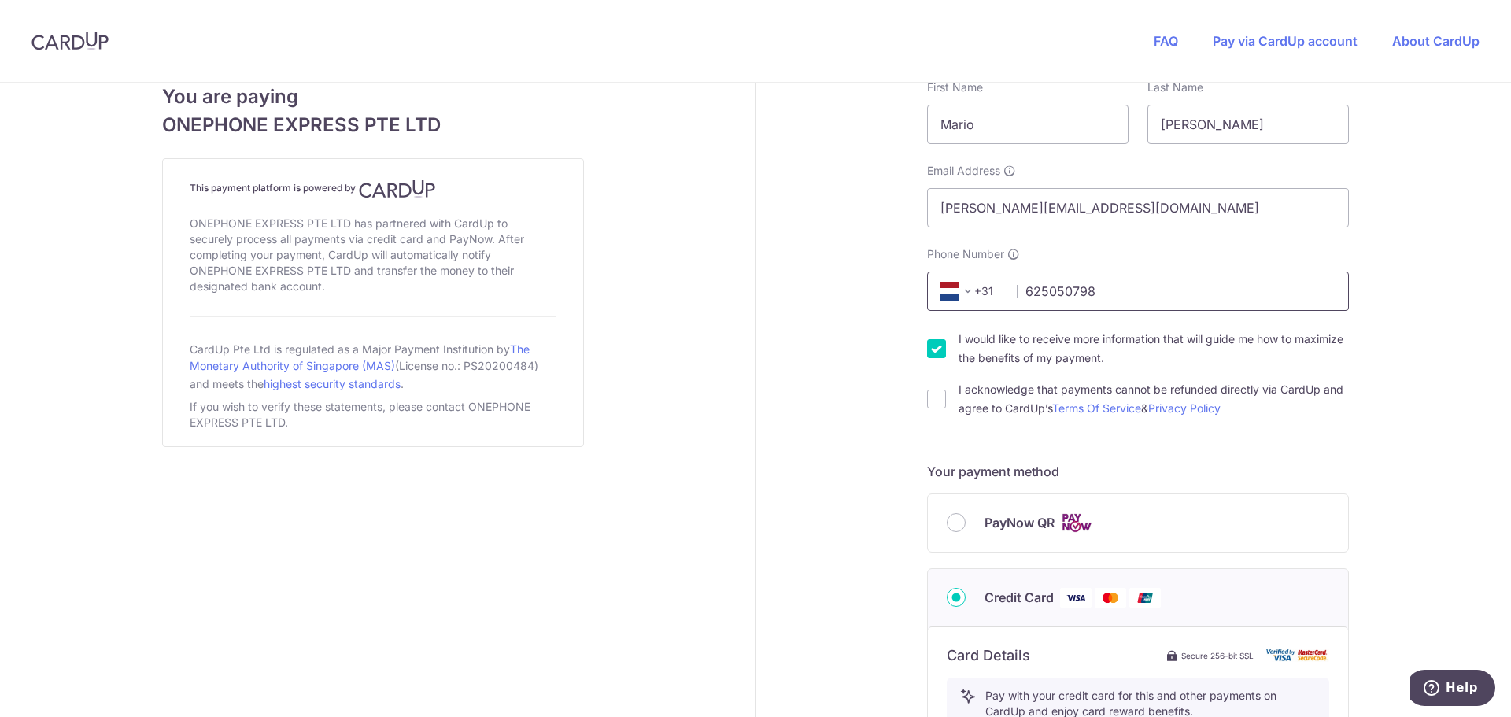
type input "625050798"
click at [934, 351] on input "I would like to receive more information that will guide me how to maximize the…" at bounding box center [936, 348] width 19 height 19
checkbox input "false"
click at [935, 404] on input "I acknowledge that payments cannot be refunded directly via CardUp and agree to…" at bounding box center [936, 399] width 19 height 19
checkbox input "true"
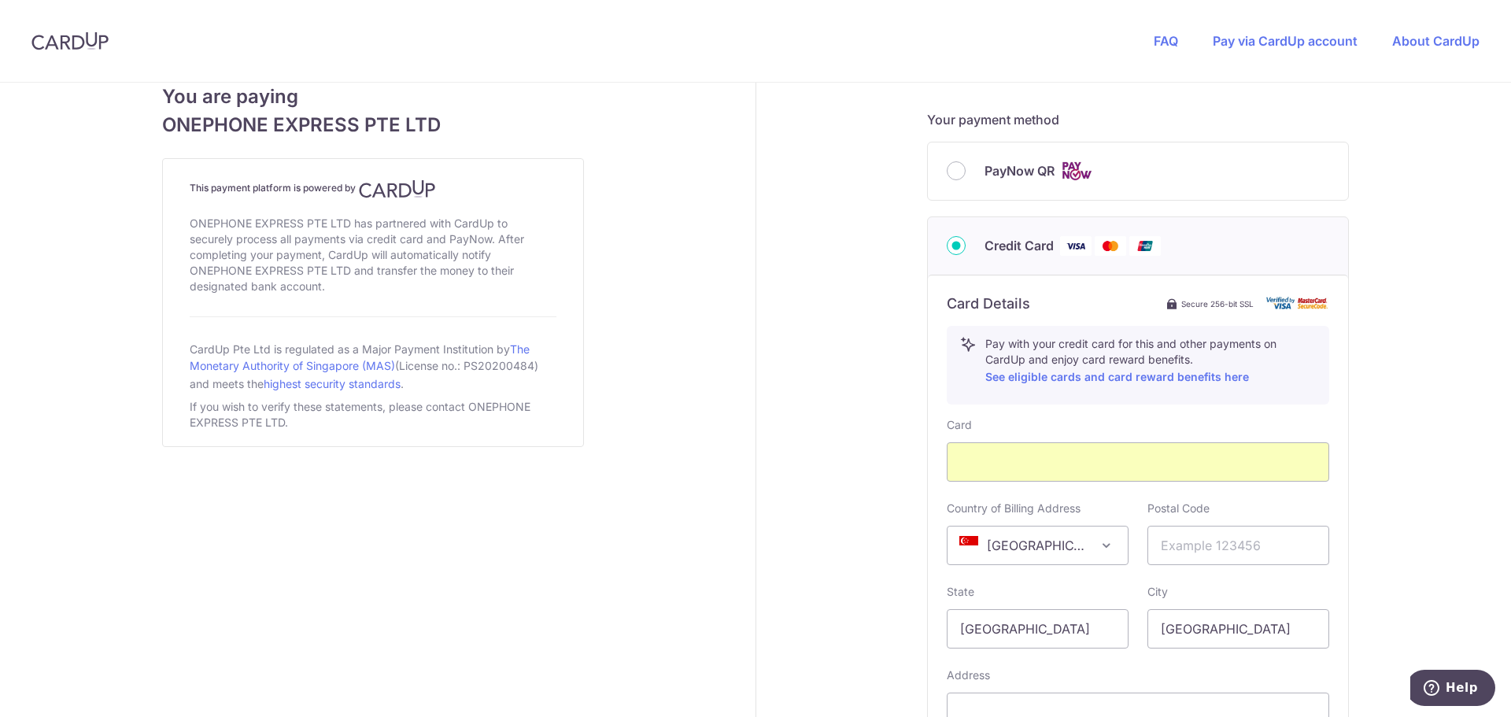
scroll to position [866, 0]
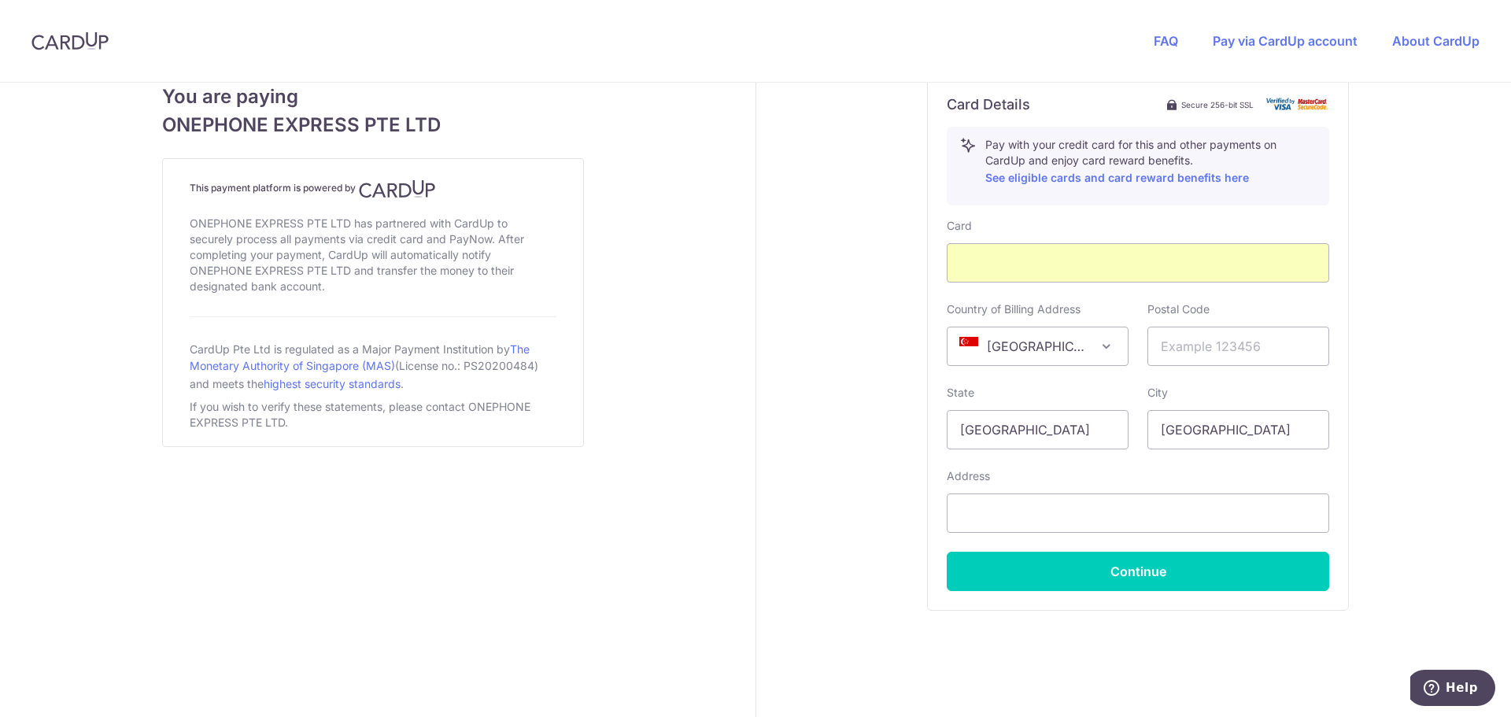
click at [1073, 348] on span "[GEOGRAPHIC_DATA]" at bounding box center [1037, 346] width 180 height 38
select select "NL"
click at [1194, 348] on input "text" at bounding box center [1238, 346] width 182 height 39
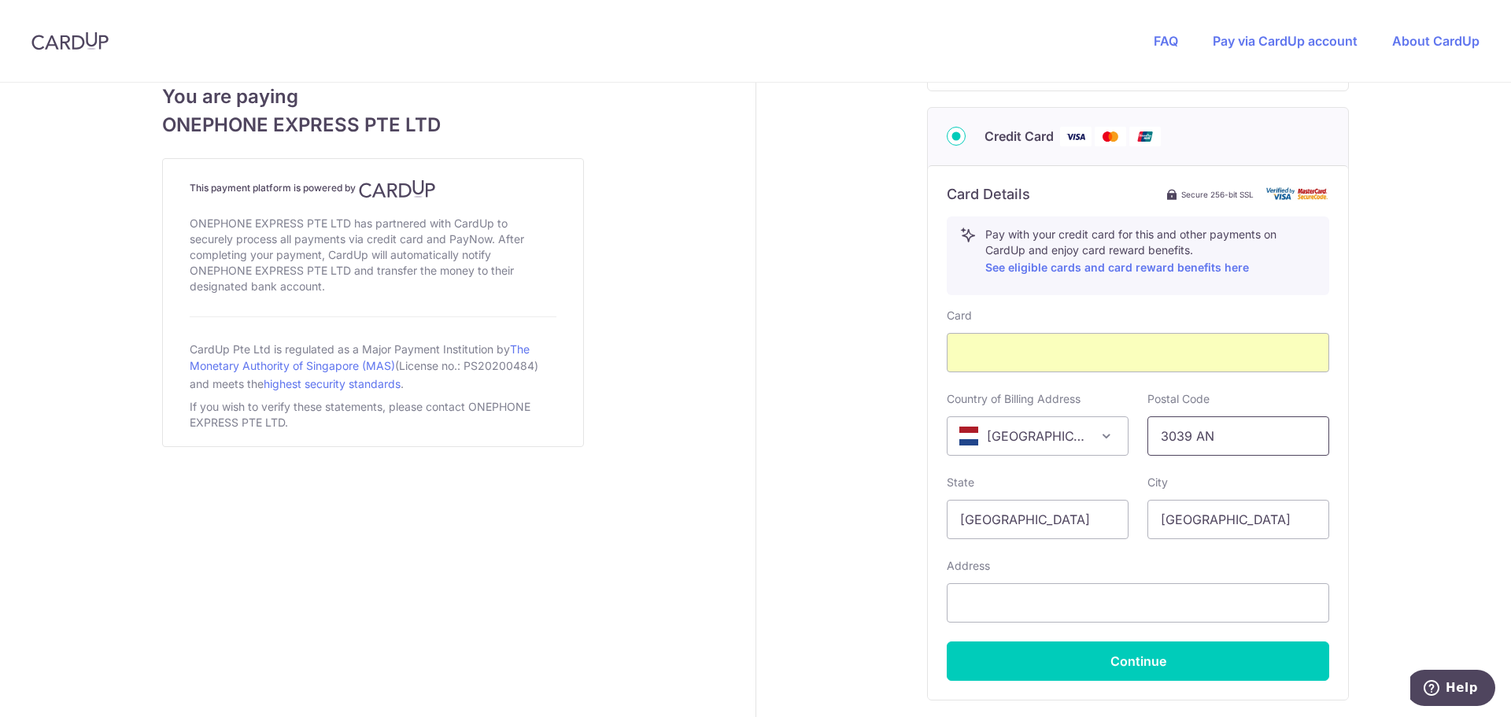
scroll to position [708, 0]
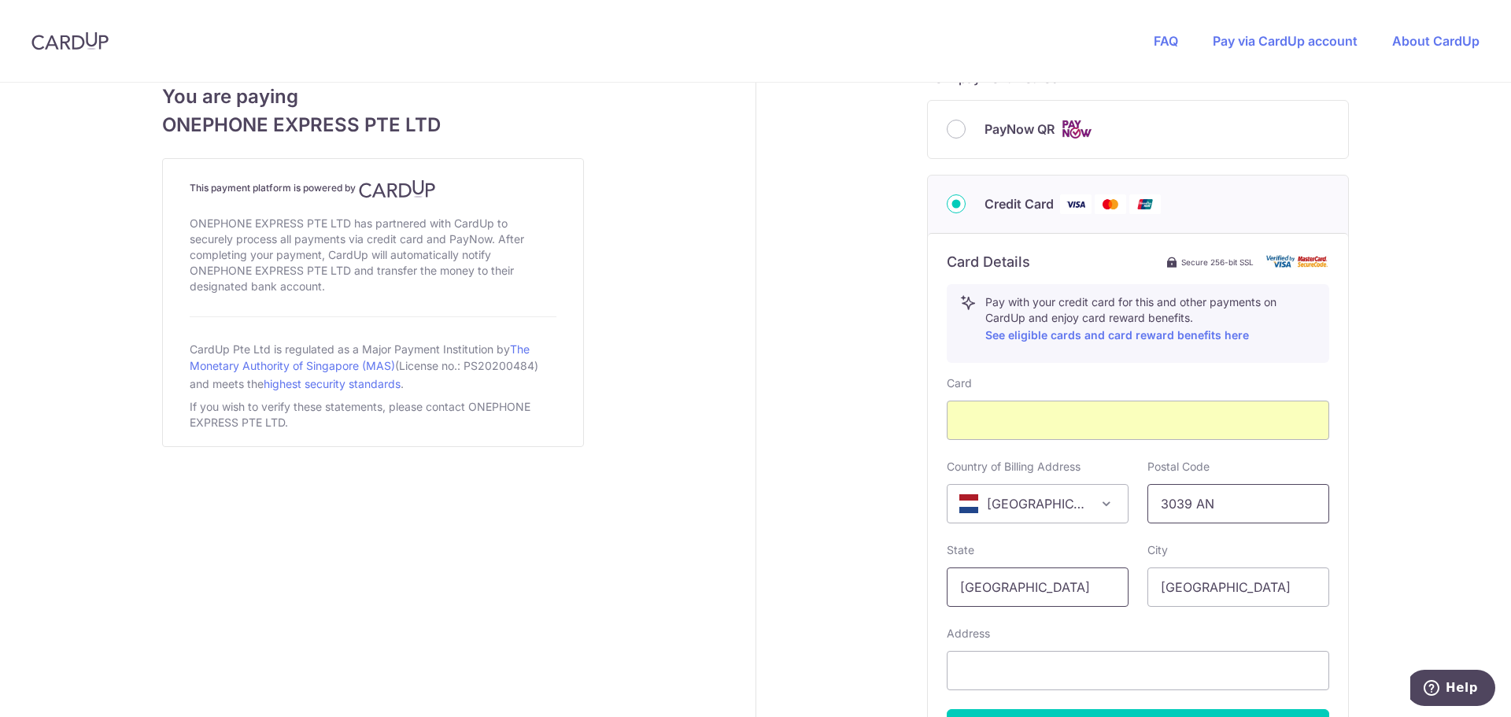
type input "3039 AN"
click at [1044, 586] on input "[GEOGRAPHIC_DATA]" at bounding box center [1038, 586] width 182 height 39
type input "[GEOGRAPHIC_DATA]"
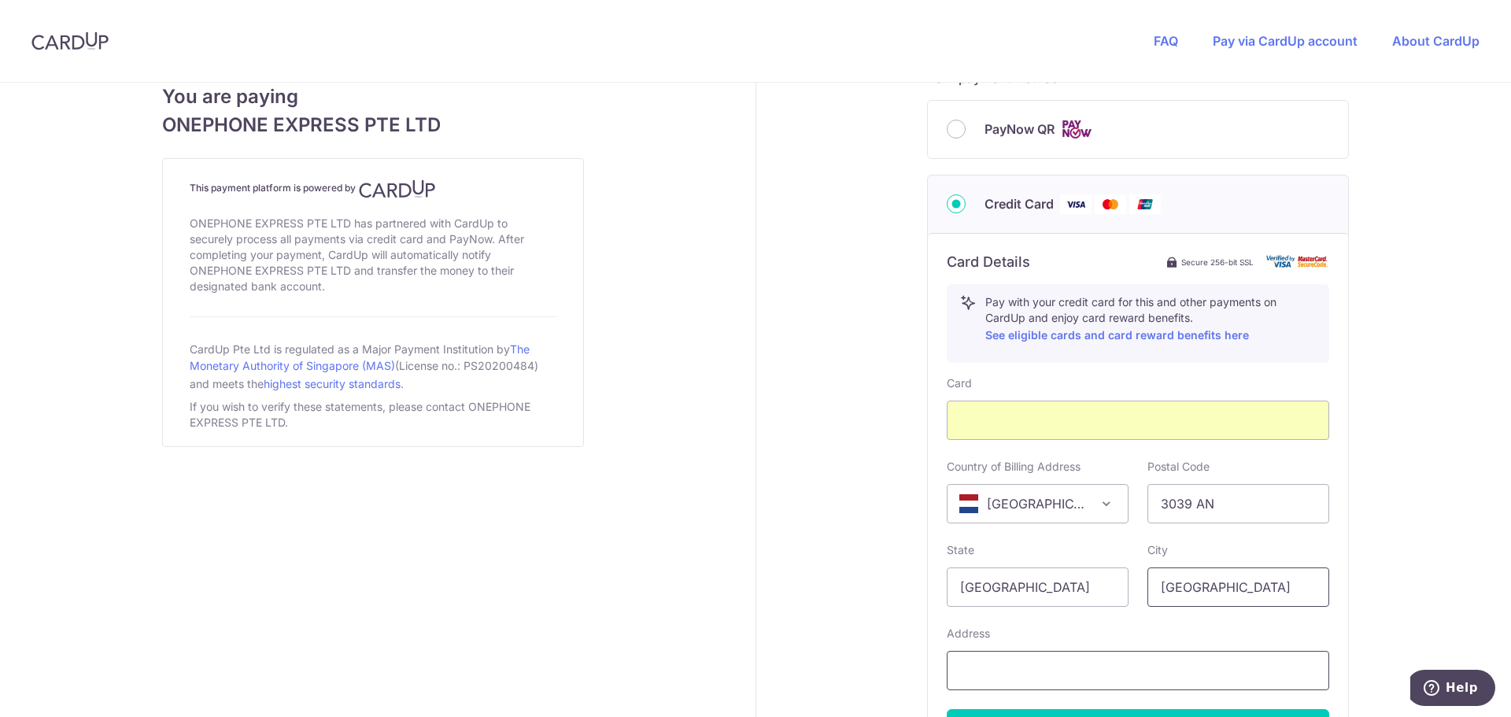
type input "[GEOGRAPHIC_DATA]"
click at [1073, 678] on input "text" at bounding box center [1138, 670] width 382 height 39
click at [1050, 671] on input "text" at bounding box center [1138, 670] width 382 height 39
paste input "[STREET_ADDRESS]"
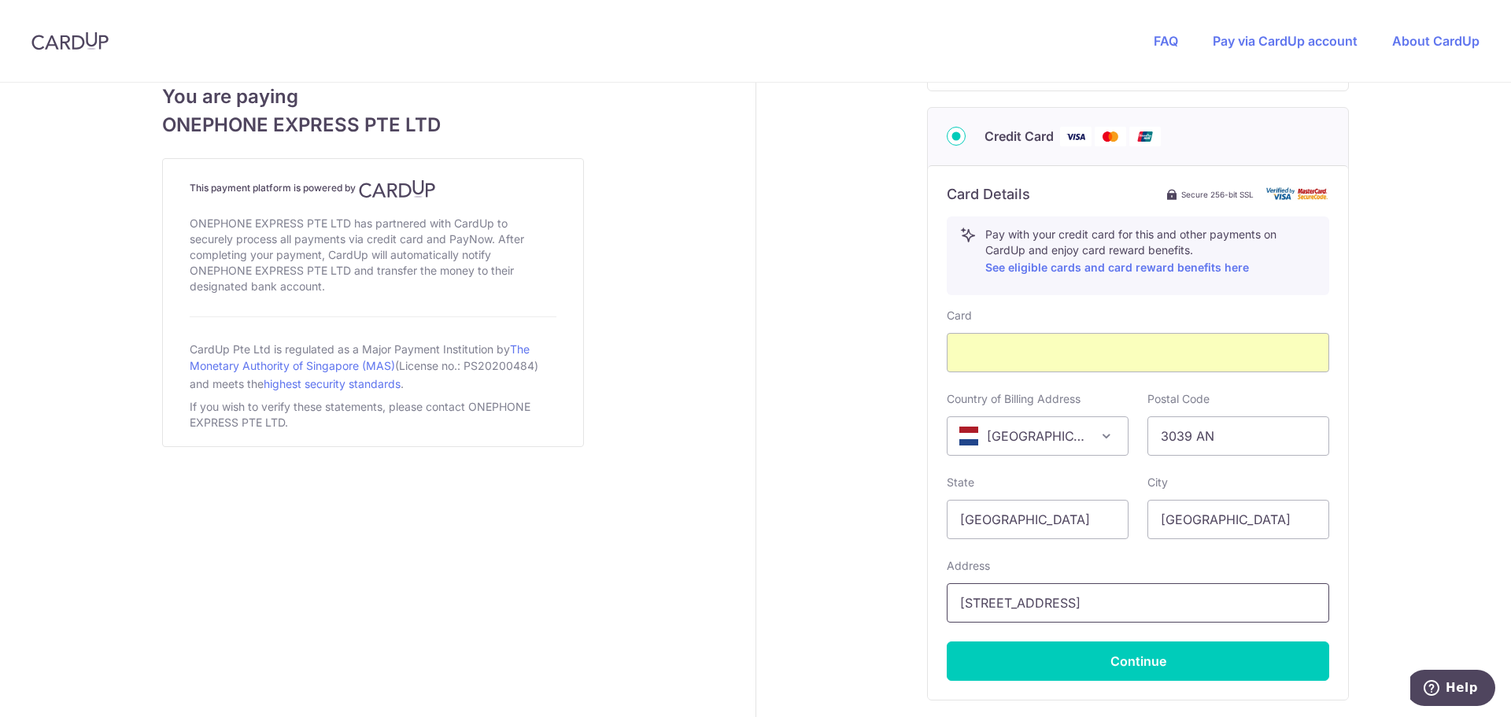
scroll to position [814, 0]
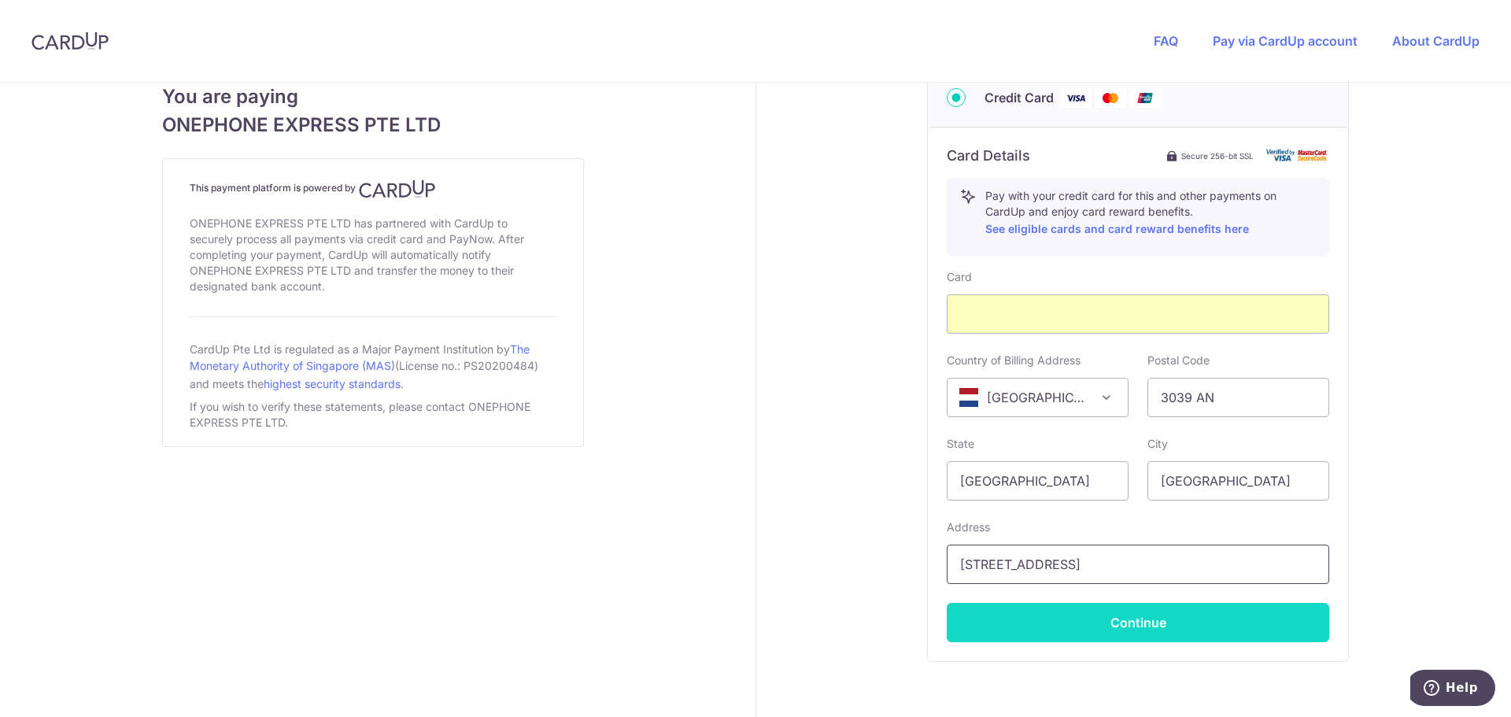
type input "[STREET_ADDRESS]"
click at [1125, 634] on button "Continue" at bounding box center [1138, 622] width 382 height 39
type input "**** 6405"
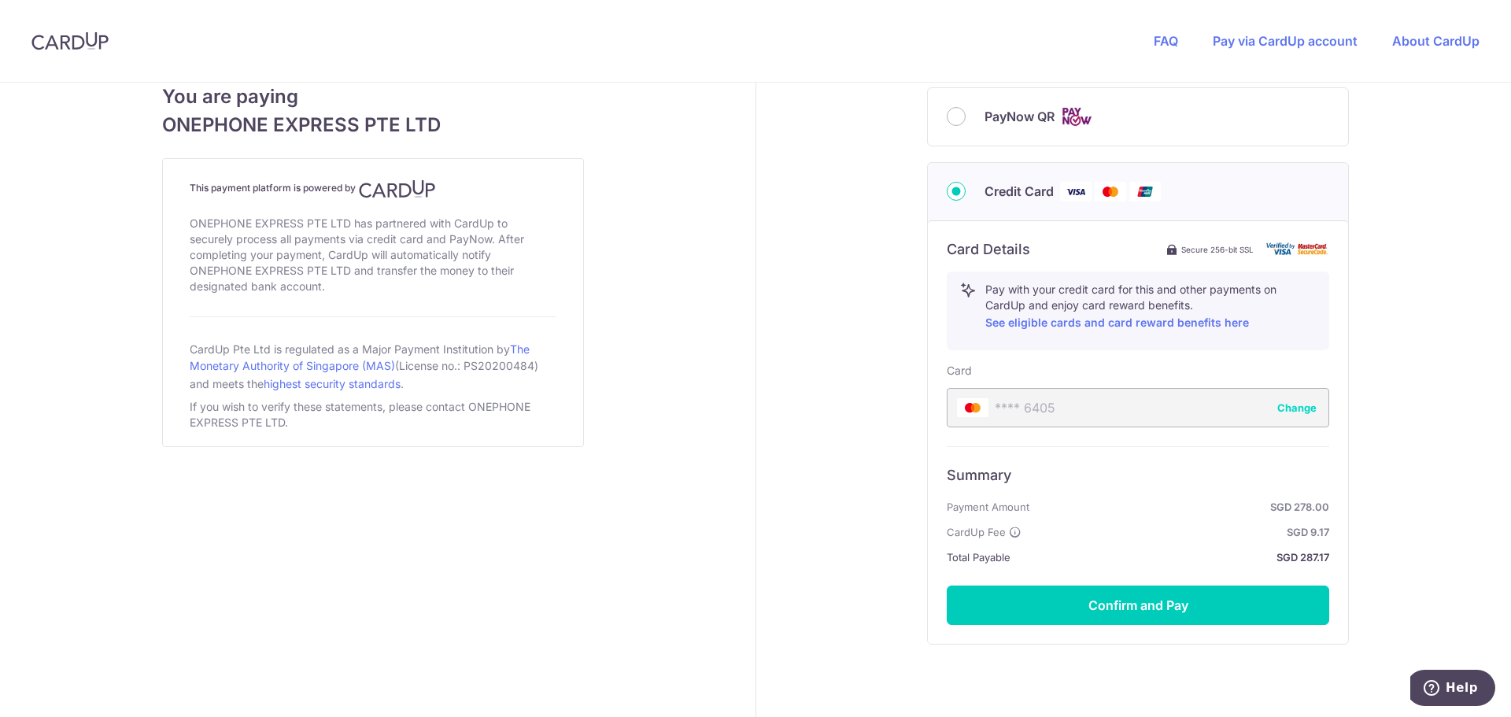
scroll to position [782, 0]
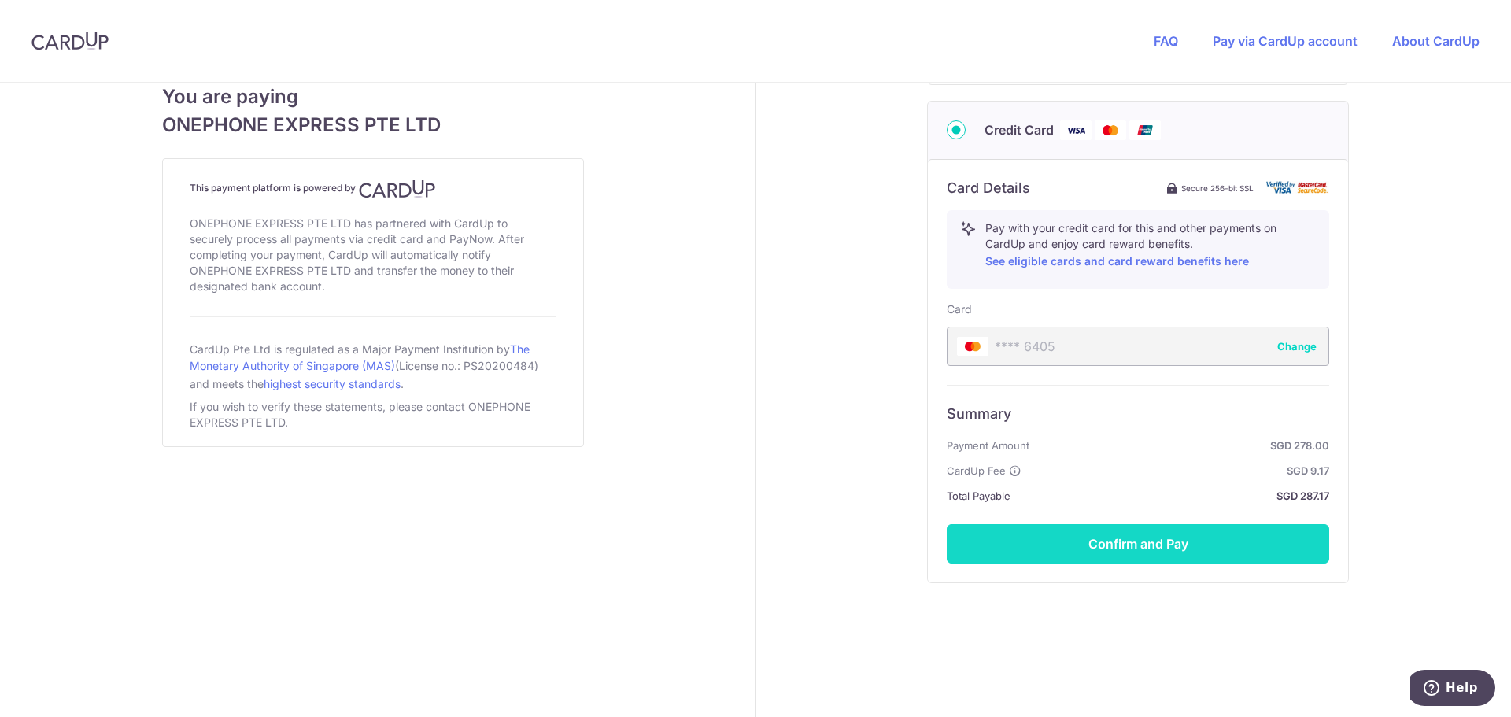
click at [1122, 541] on button "Confirm and Pay" at bounding box center [1138, 543] width 382 height 39
